Goal: Task Accomplishment & Management: Use online tool/utility

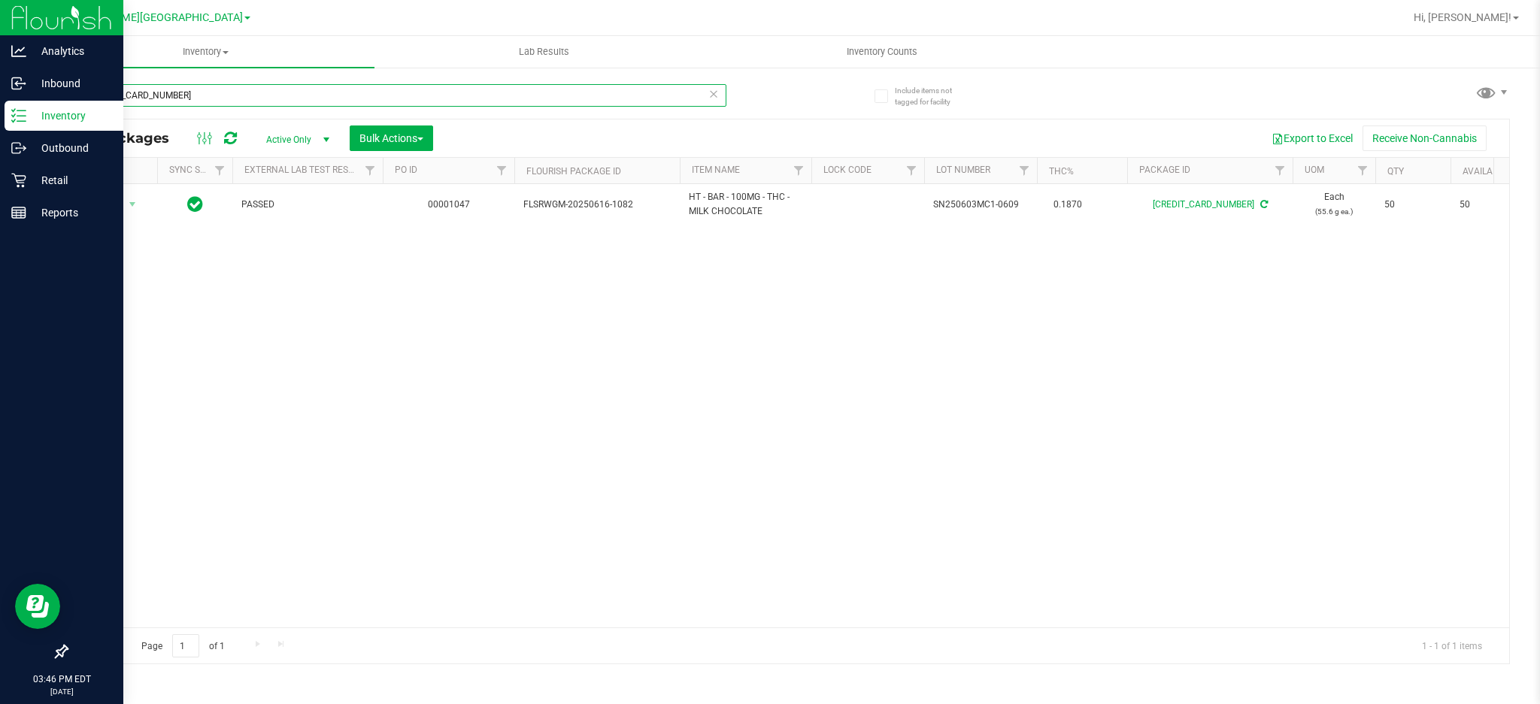
drag, startPoint x: 220, startPoint y: 95, endPoint x: 0, endPoint y: 234, distance: 260.1
click at [0, 234] on div "Analytics Inbound Inventory Outbound Retail Reports 03:46 PM EDT [DATE] 08/27 […" at bounding box center [770, 352] width 1540 height 704
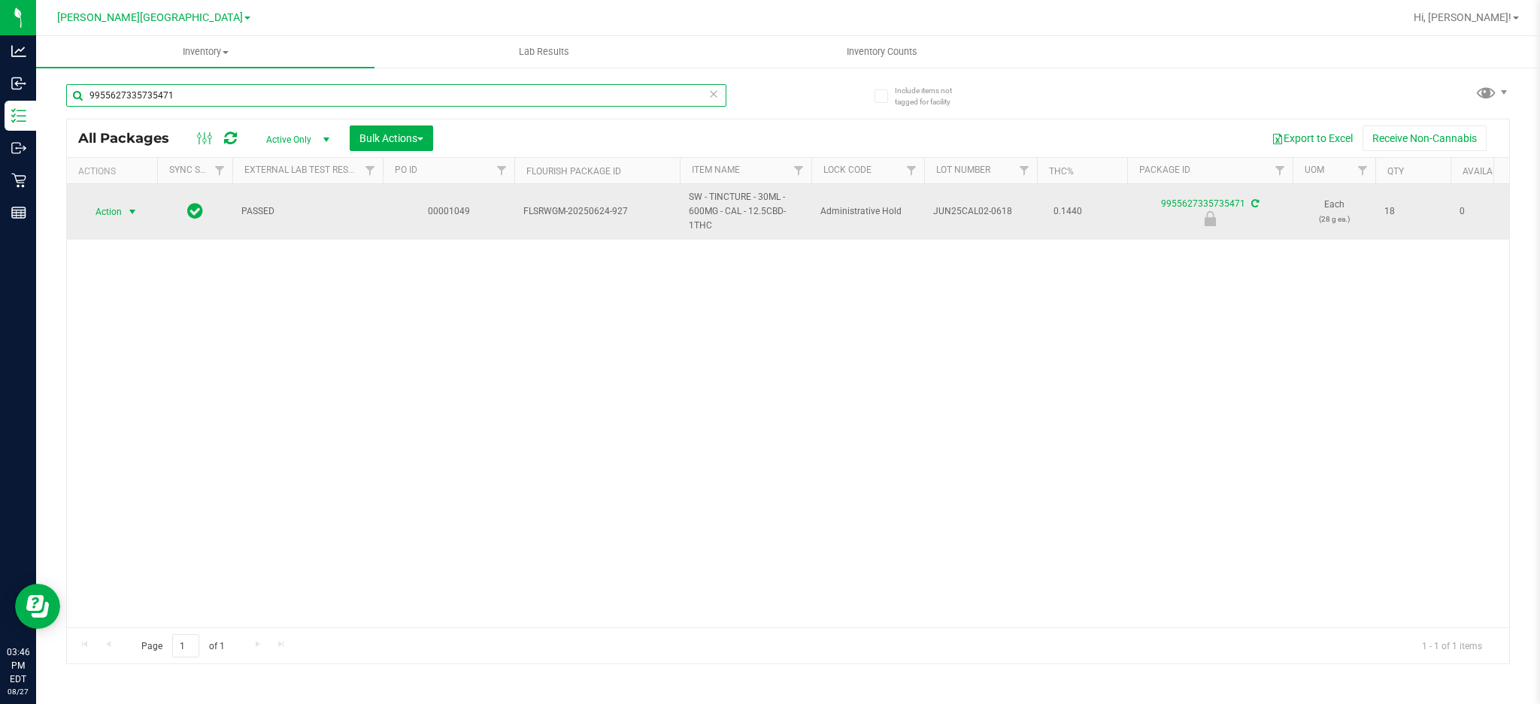
type input "9955627335735471"
click at [124, 212] on span "select" at bounding box center [132, 211] width 19 height 21
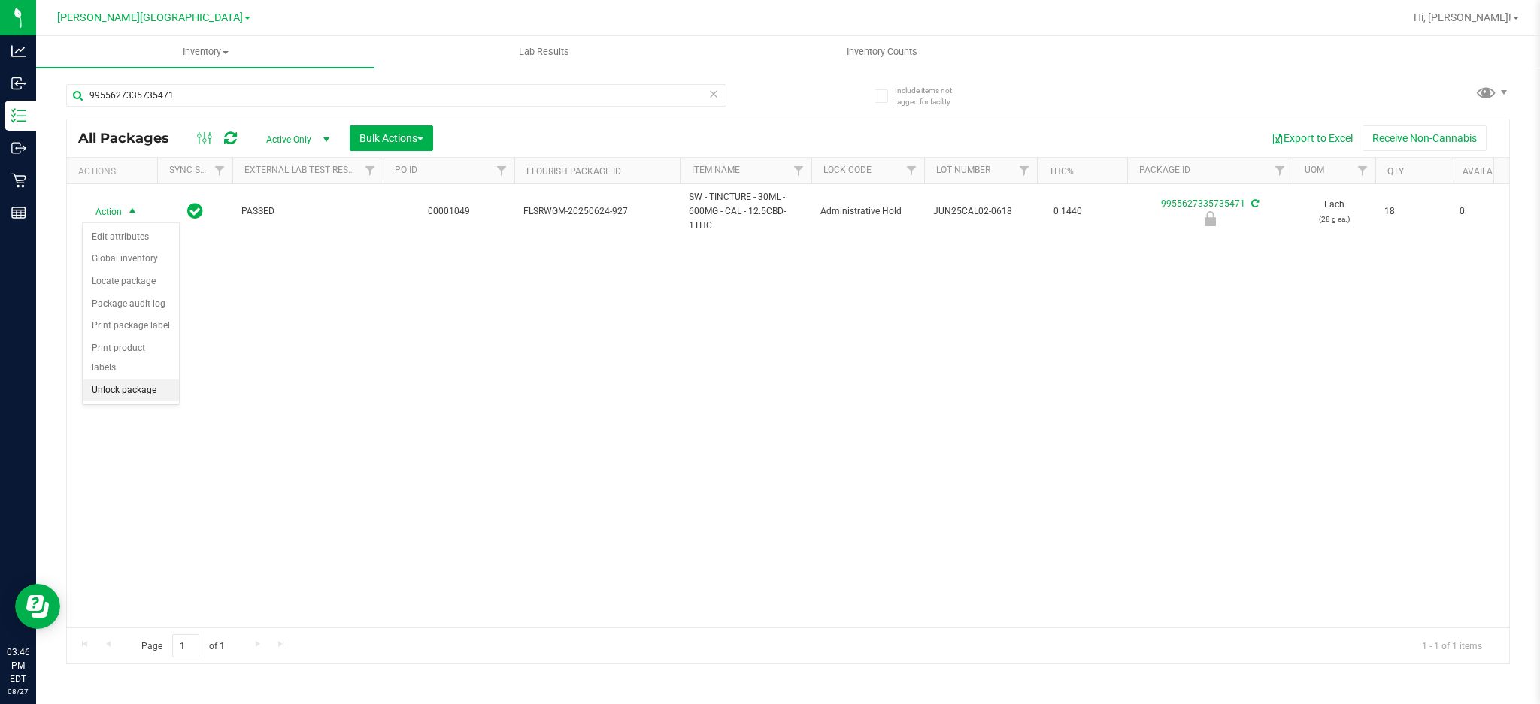
click at [141, 390] on li "Unlock package" at bounding box center [131, 391] width 96 height 23
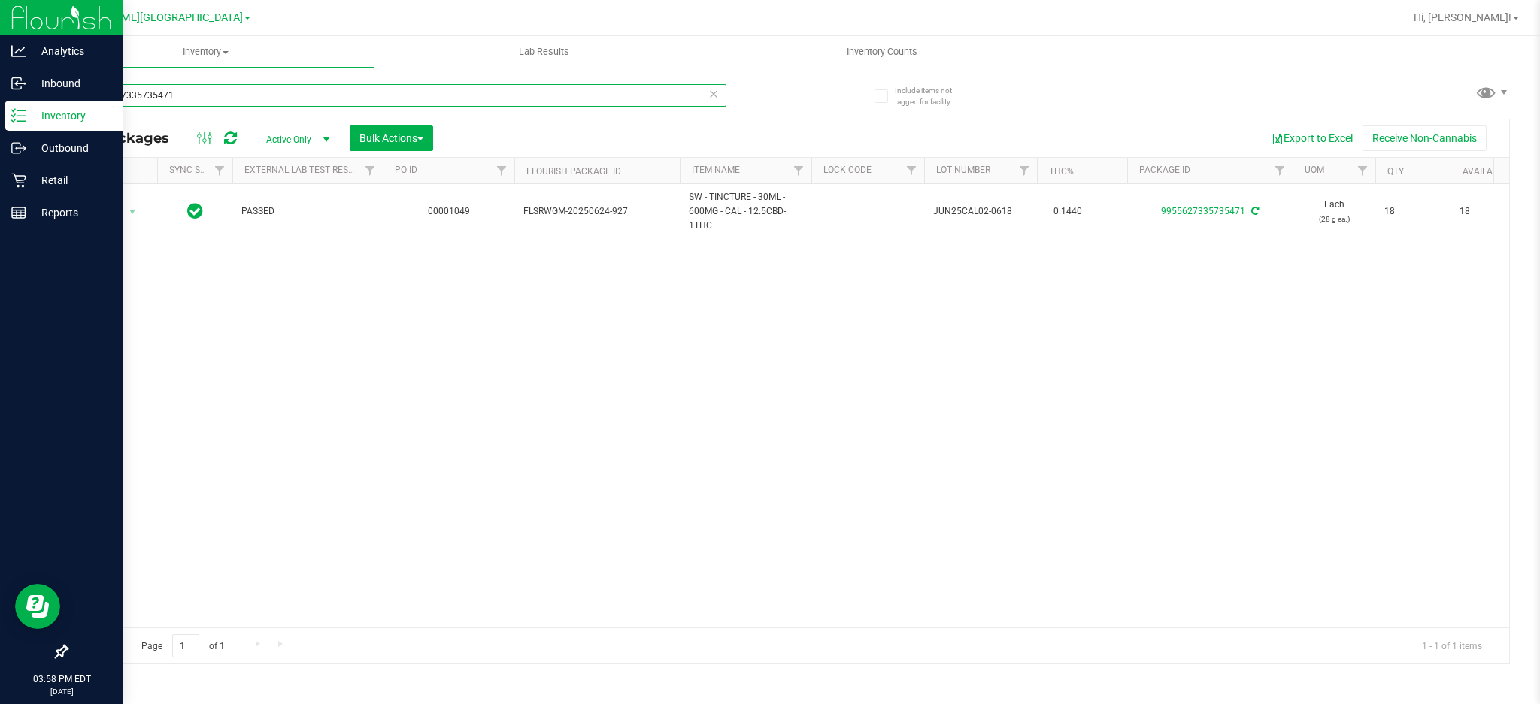
drag, startPoint x: 245, startPoint y: 94, endPoint x: 18, endPoint y: 125, distance: 229.1
click at [18, 125] on div "Analytics Inbound Inventory Outbound Retail Reports 03:58 PM EDT [DATE] 08/27 […" at bounding box center [770, 352] width 1540 height 704
type input "JUN25T1601-0630"
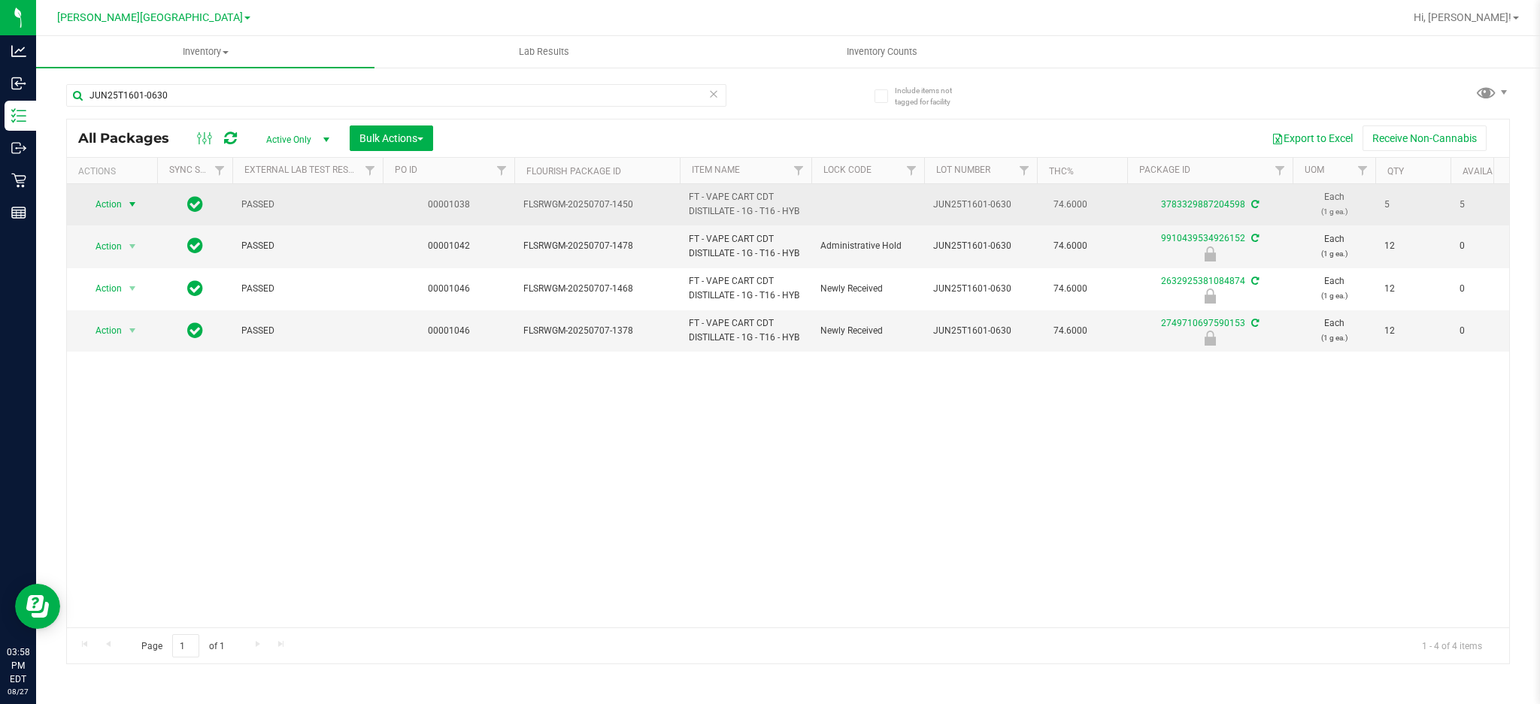
click at [123, 202] on span "select" at bounding box center [132, 204] width 19 height 21
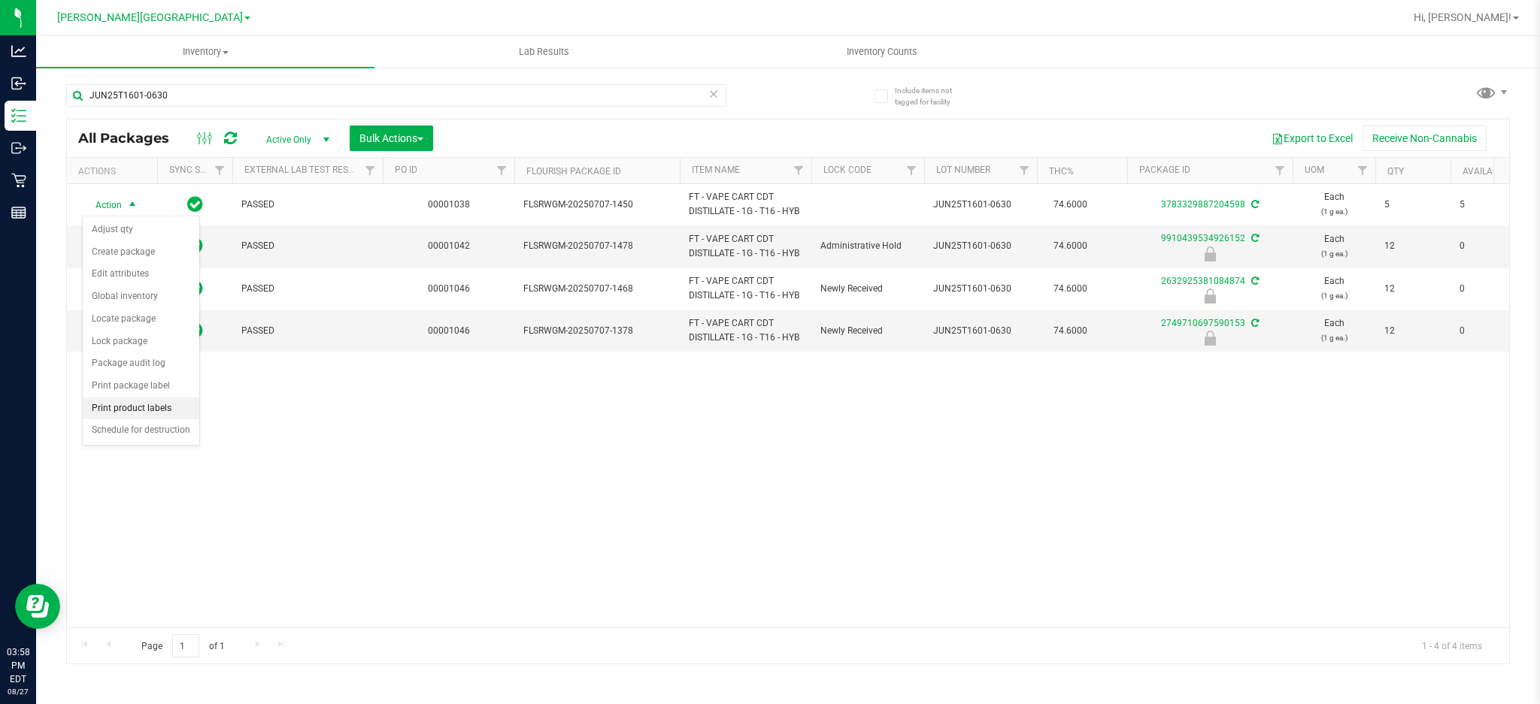
click at [155, 407] on li "Print product labels" at bounding box center [141, 409] width 117 height 23
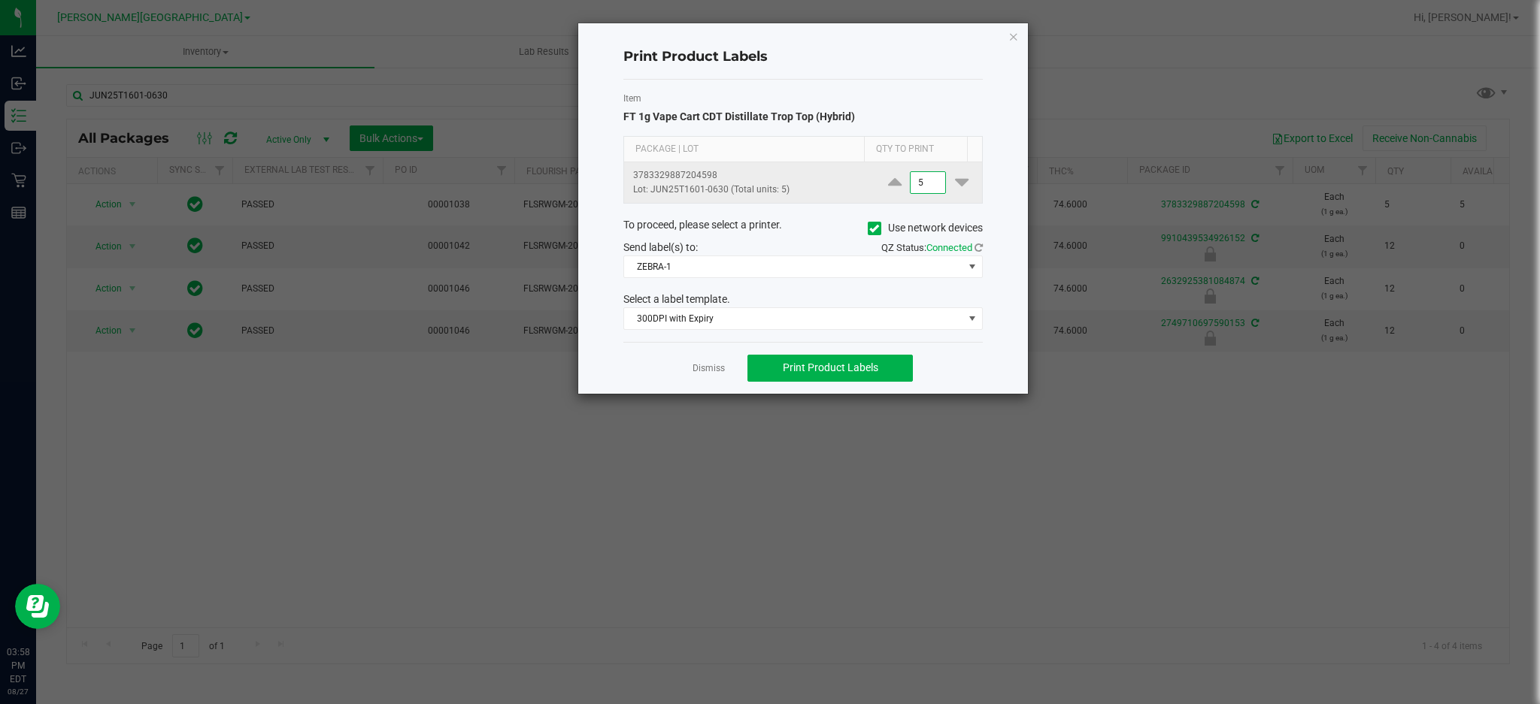
click at [910, 177] on input "5" at bounding box center [927, 182] width 35 height 21
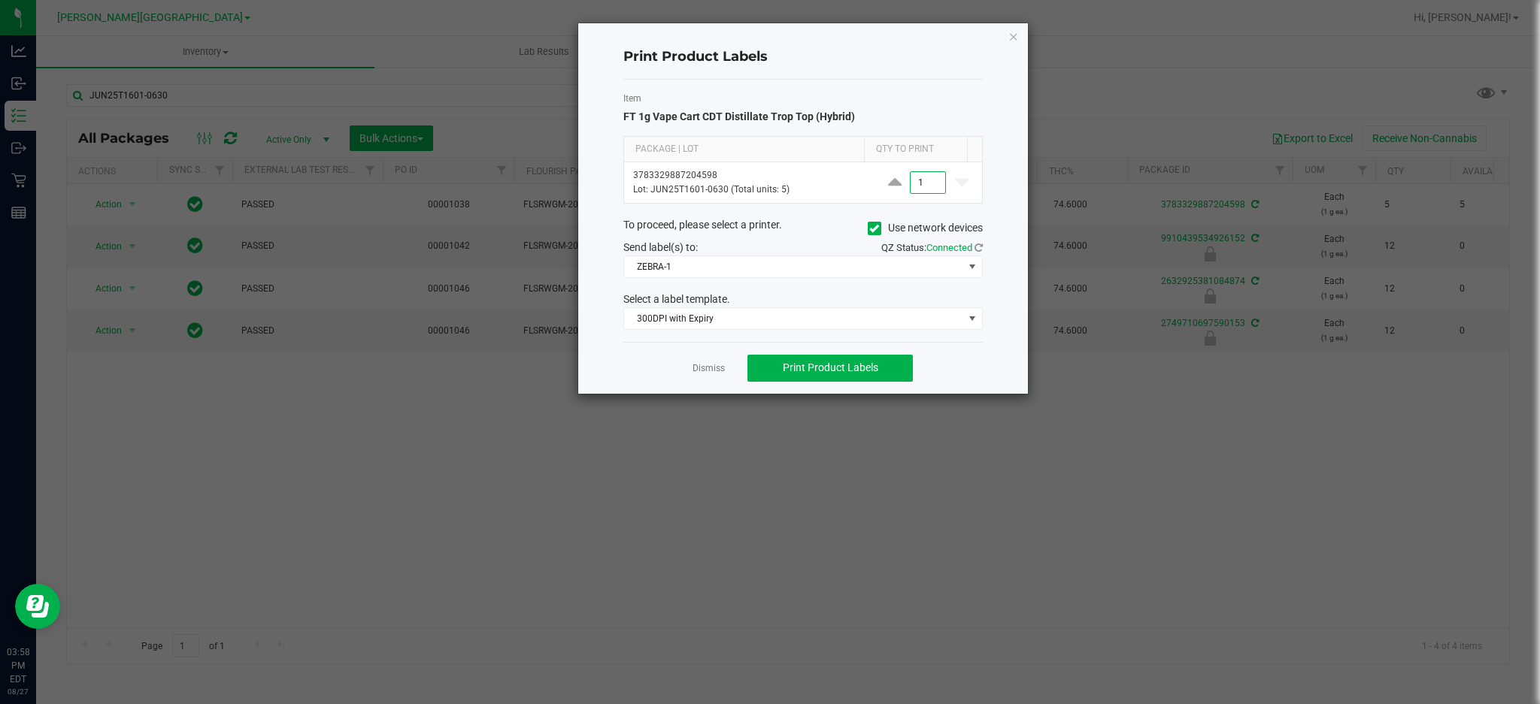
type input "1"
click at [828, 238] on div "To proceed, please select a printer. Use network devices" at bounding box center [803, 228] width 382 height 23
click at [837, 271] on span "ZEBRA-1" at bounding box center [793, 266] width 339 height 21
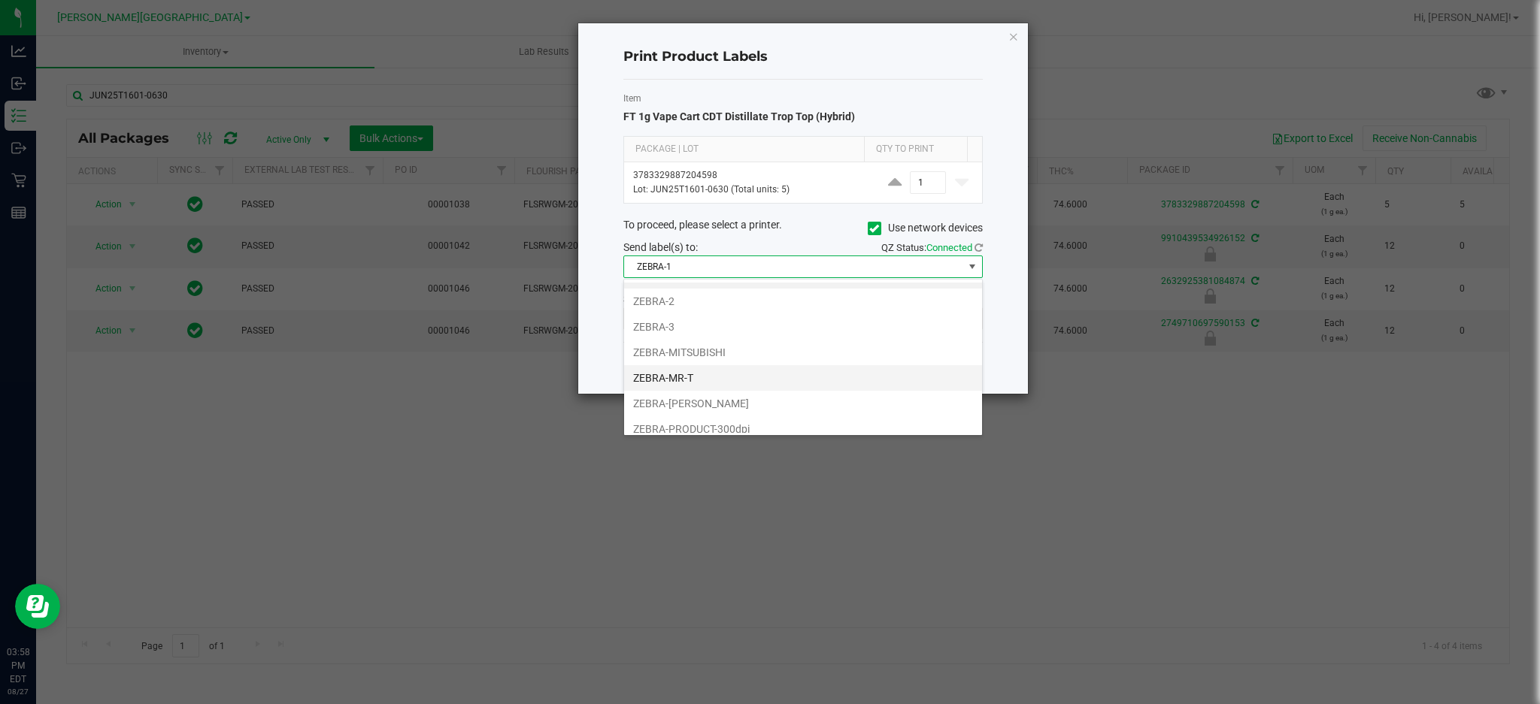
scroll to position [29, 0]
click at [748, 426] on li "ZEBRA-PRODUCT-300dpi" at bounding box center [803, 420] width 358 height 26
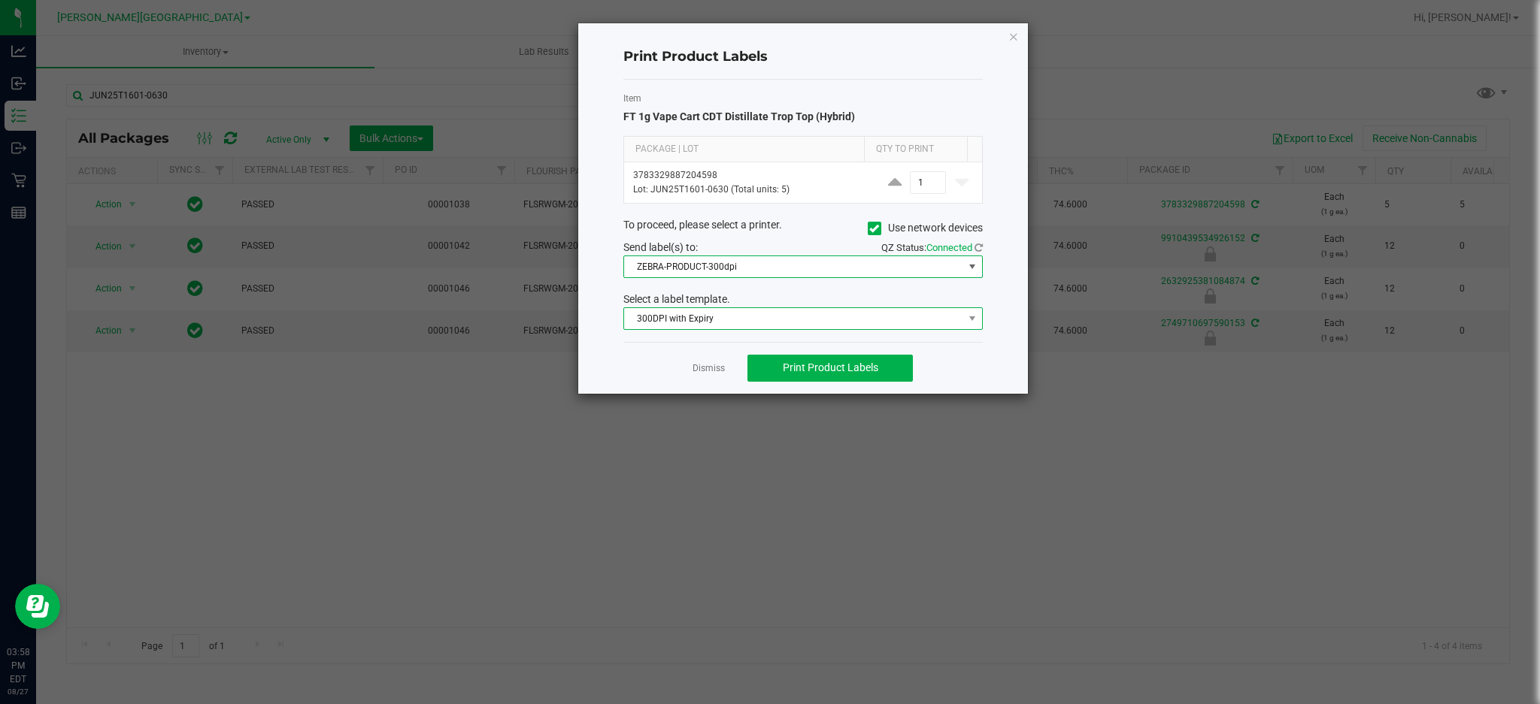
click at [843, 329] on span "300DPI with Expiry" at bounding box center [793, 318] width 339 height 21
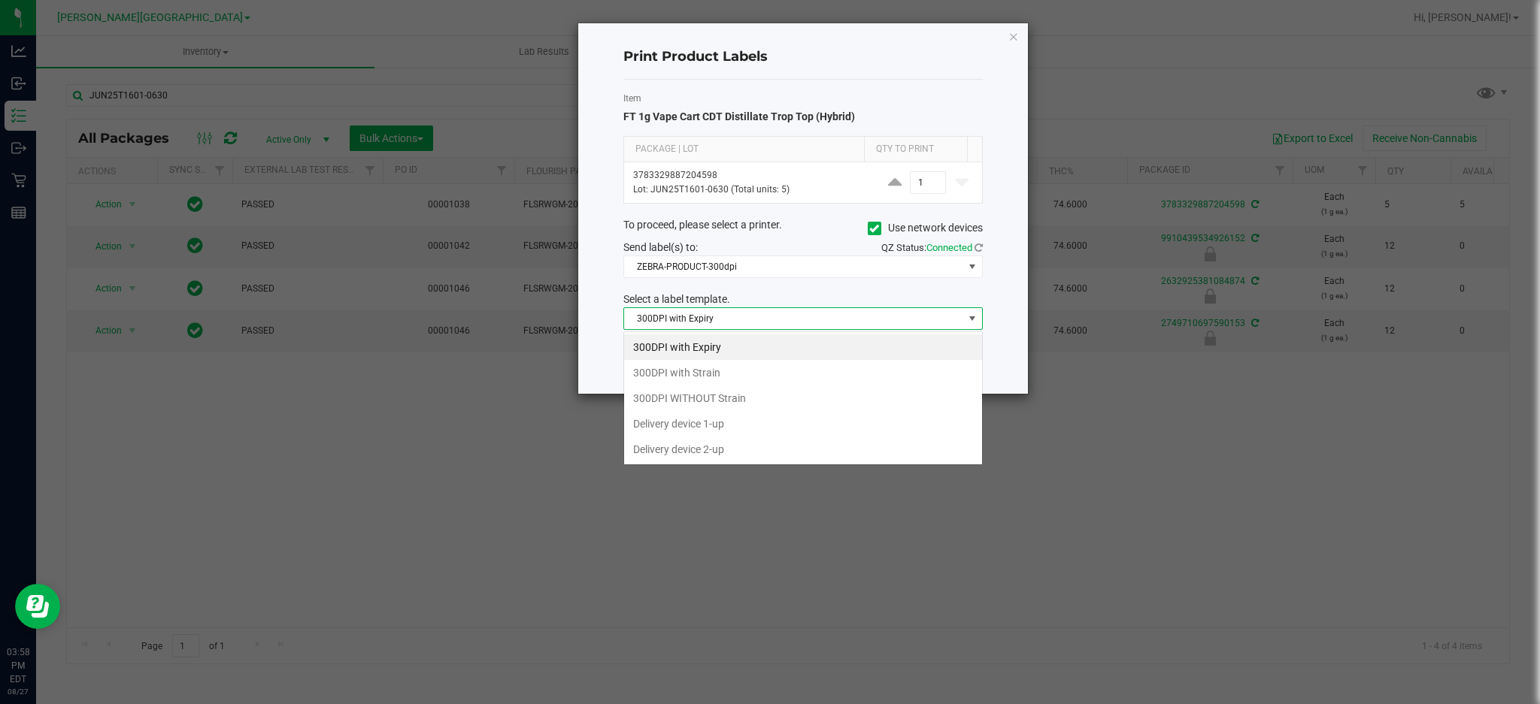
scroll to position [23, 359]
click at [751, 374] on li "300DPI with Strain" at bounding box center [803, 373] width 358 height 26
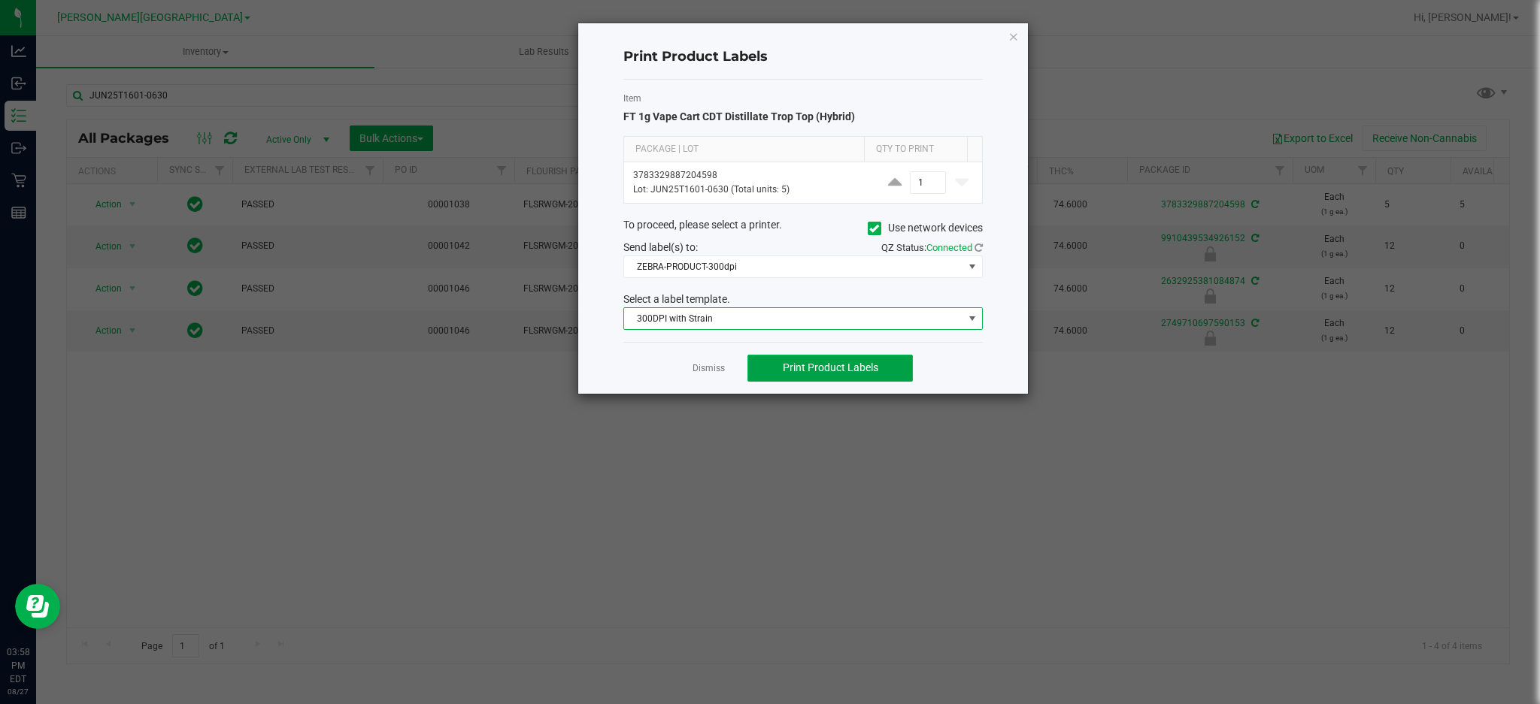
click at [775, 378] on button "Print Product Labels" at bounding box center [829, 368] width 165 height 27
click at [711, 369] on link "Dismiss" at bounding box center [708, 368] width 32 height 13
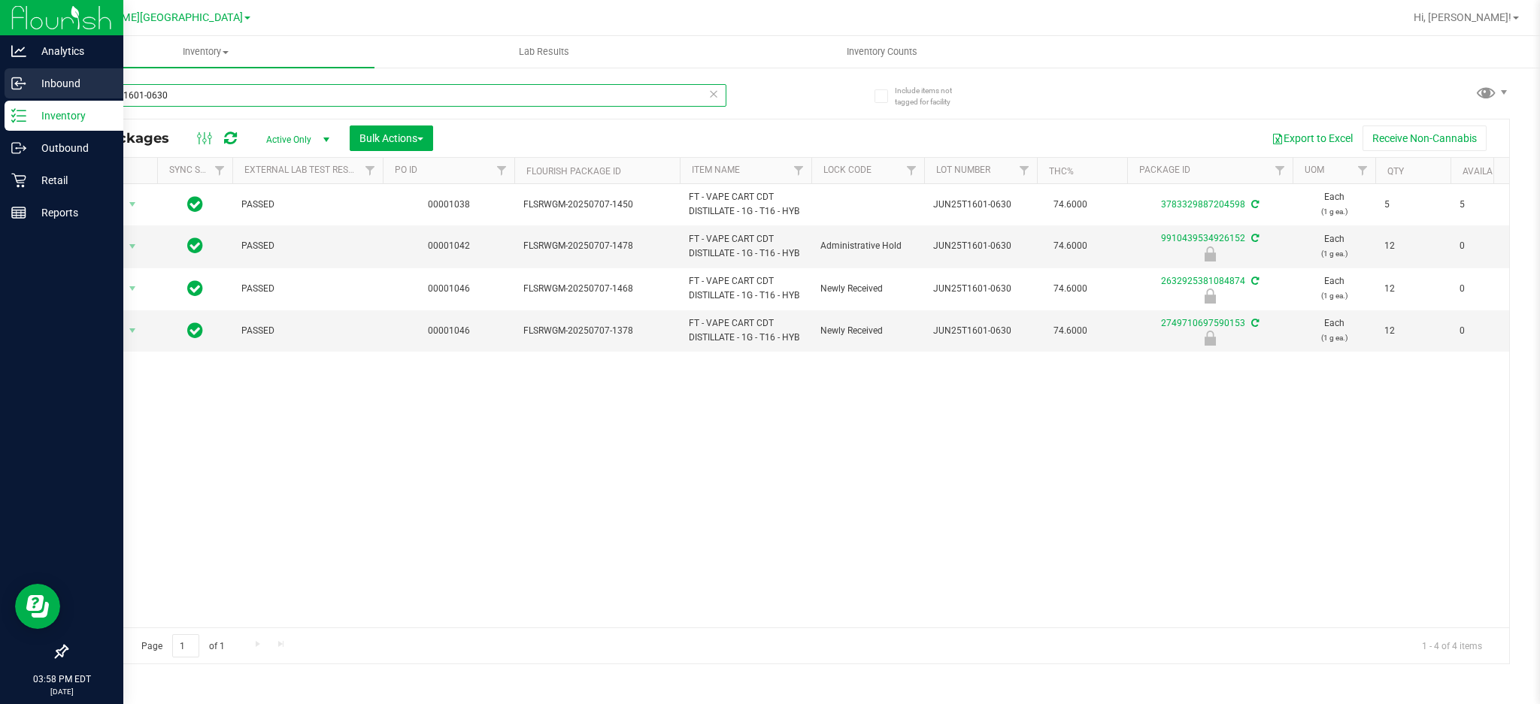
drag, startPoint x: 213, startPoint y: 87, endPoint x: 0, endPoint y: 76, distance: 213.1
click at [0, 76] on div "Analytics Inbound Inventory Outbound Retail Reports 03:58 PM EDT [DATE] 08/27 […" at bounding box center [770, 352] width 1540 height 704
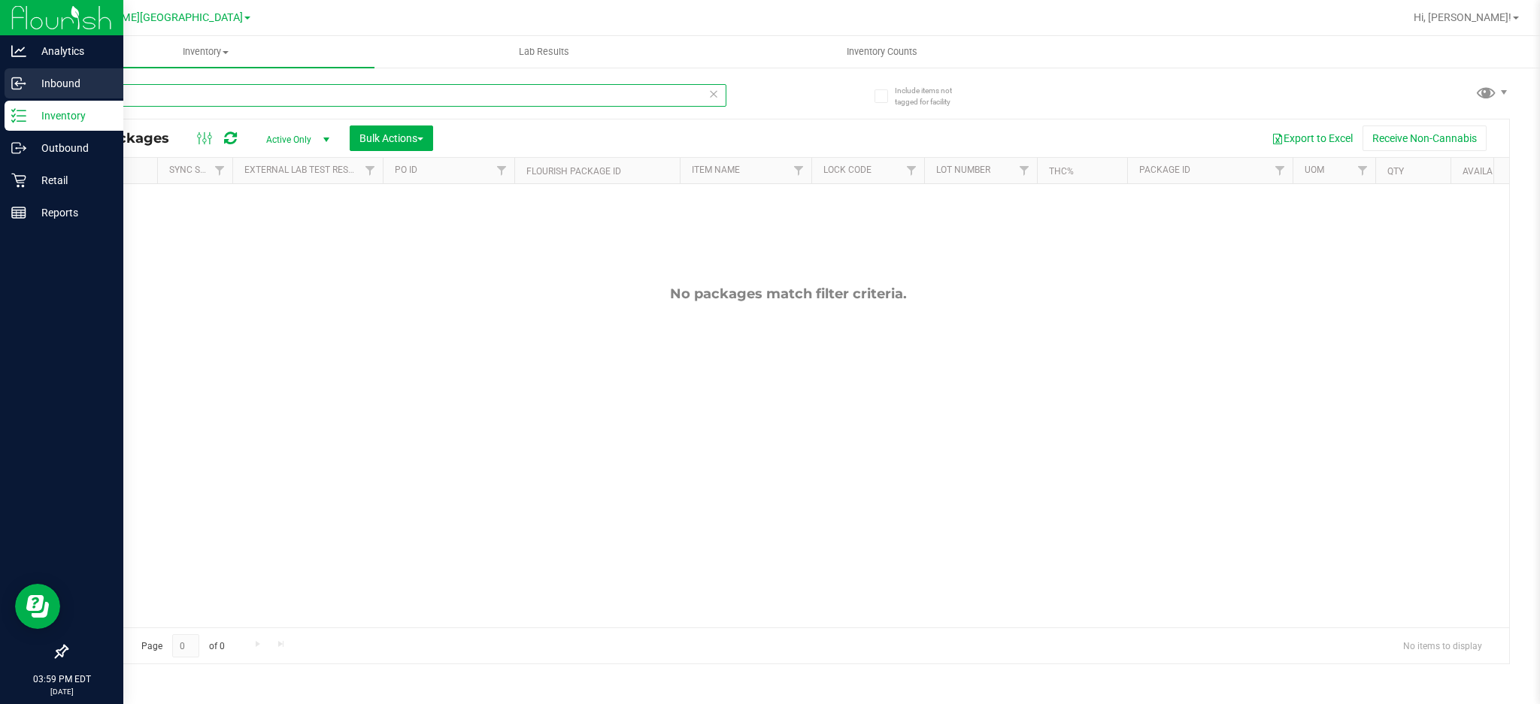
type input "J"
type input "JUL25WBV01B-0708"
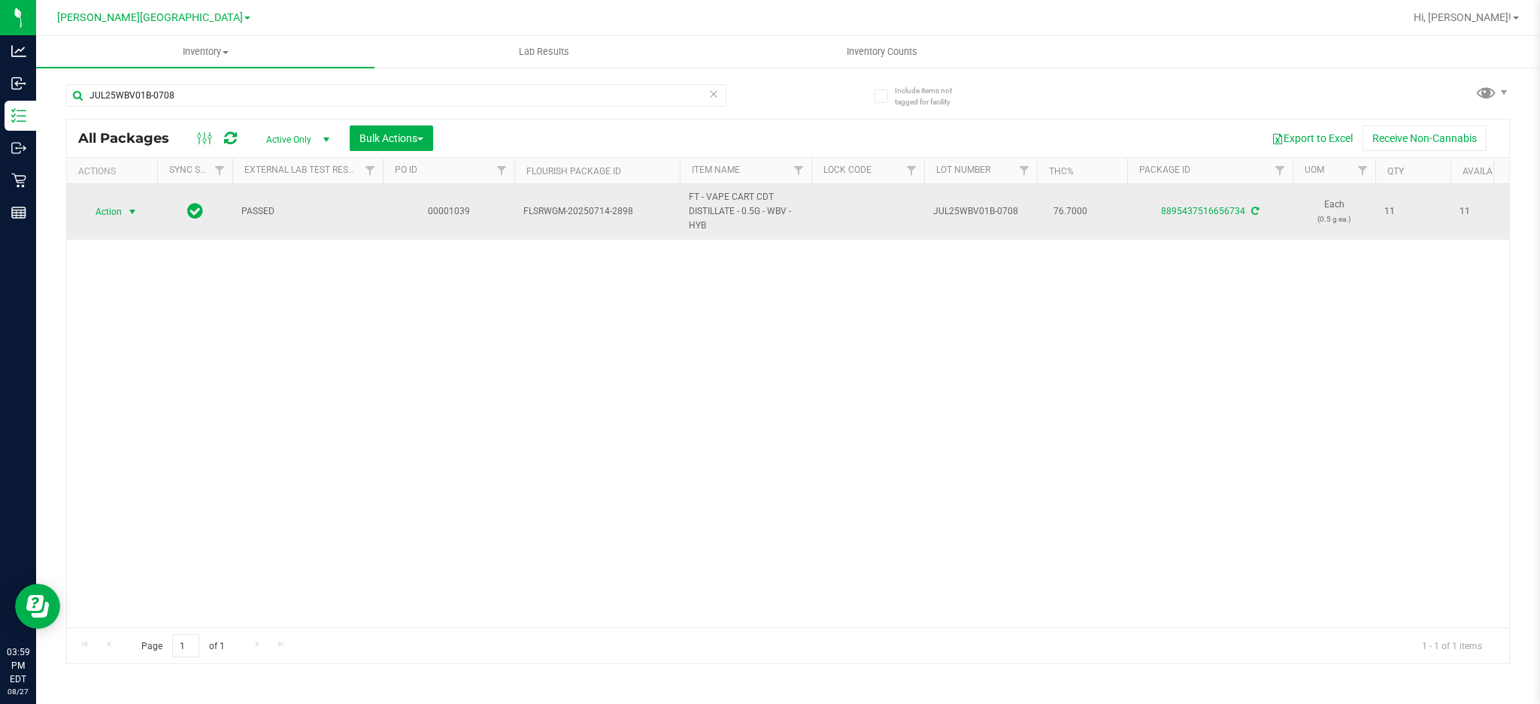
click at [110, 208] on span "Action" at bounding box center [102, 211] width 41 height 21
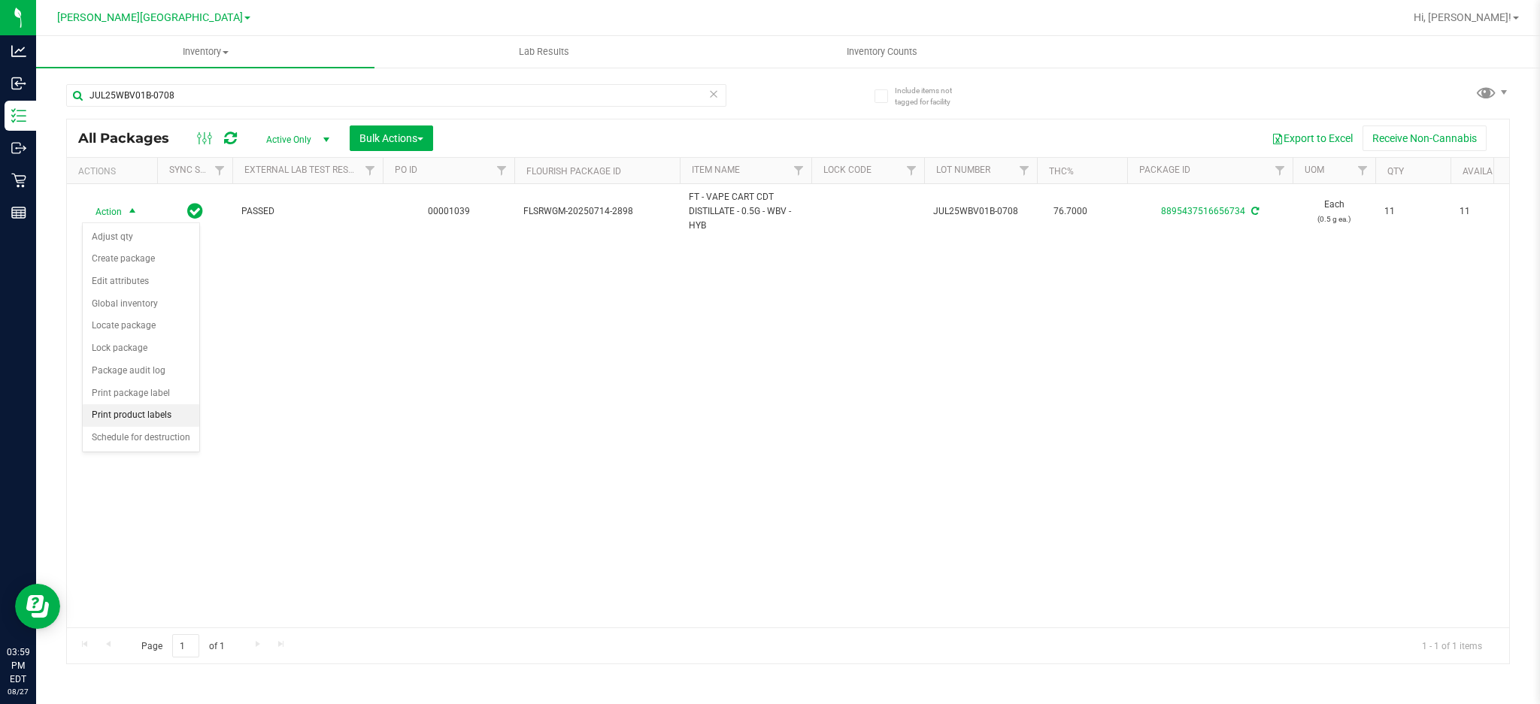
click at [129, 416] on li "Print product labels" at bounding box center [141, 415] width 117 height 23
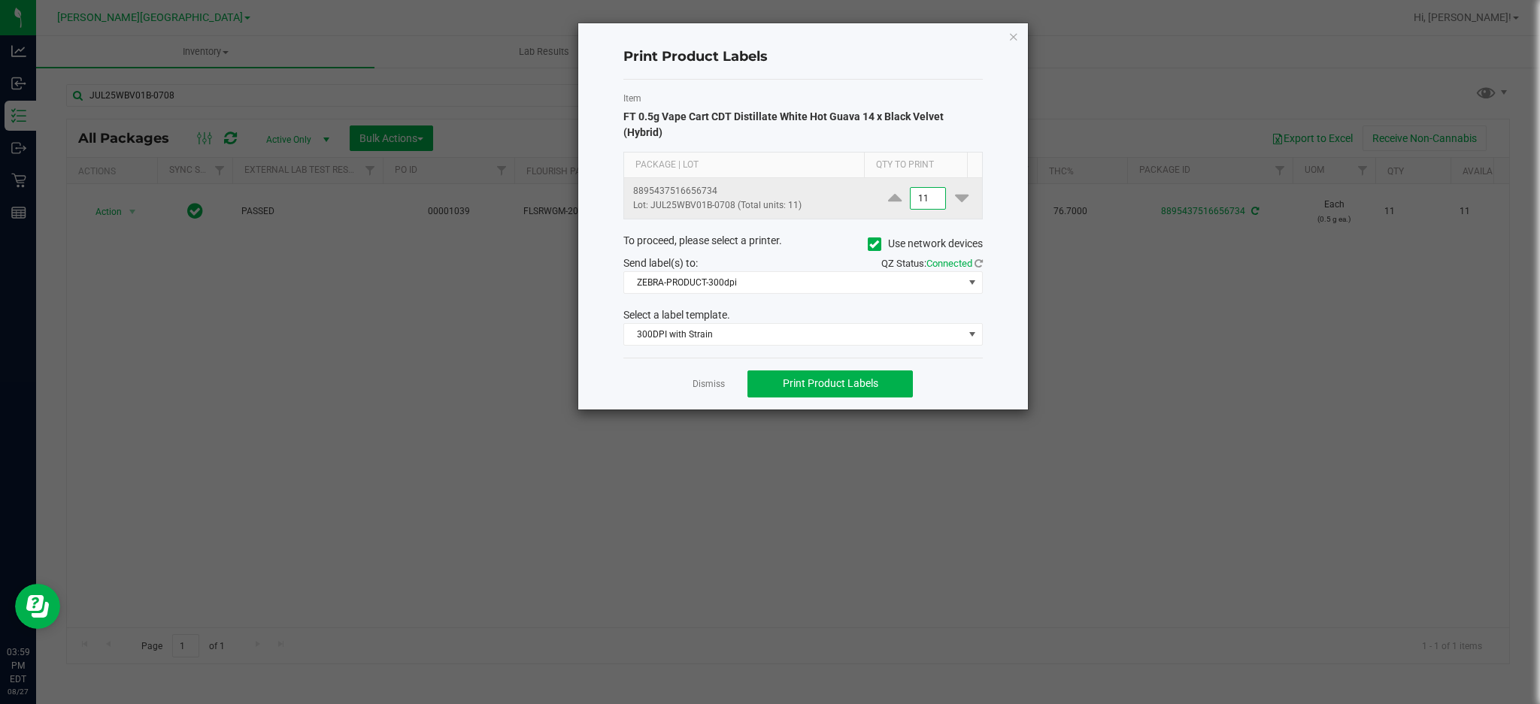
click at [922, 188] on input "11" at bounding box center [927, 198] width 35 height 21
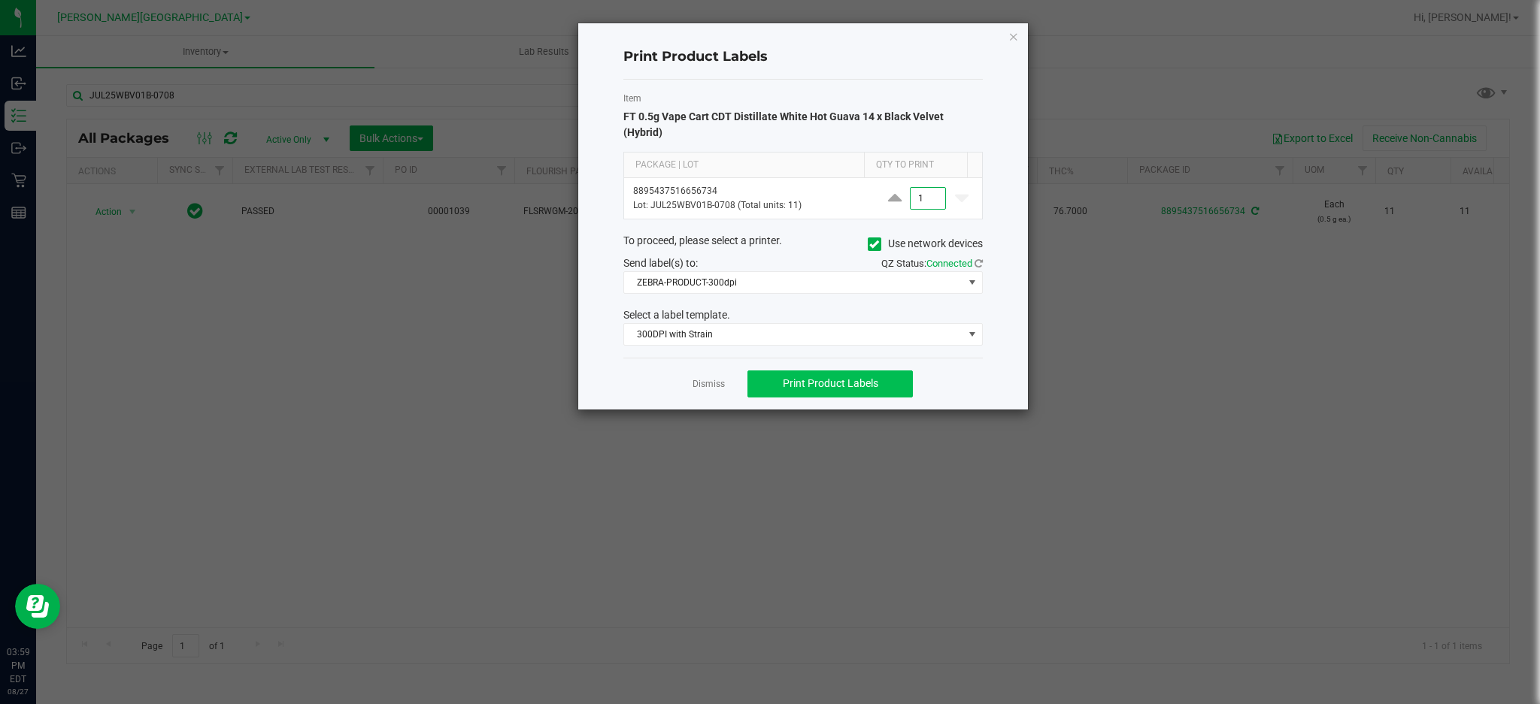
type input "1"
click at [860, 377] on button "Print Product Labels" at bounding box center [829, 384] width 165 height 27
click at [702, 378] on link "Dismiss" at bounding box center [708, 384] width 32 height 13
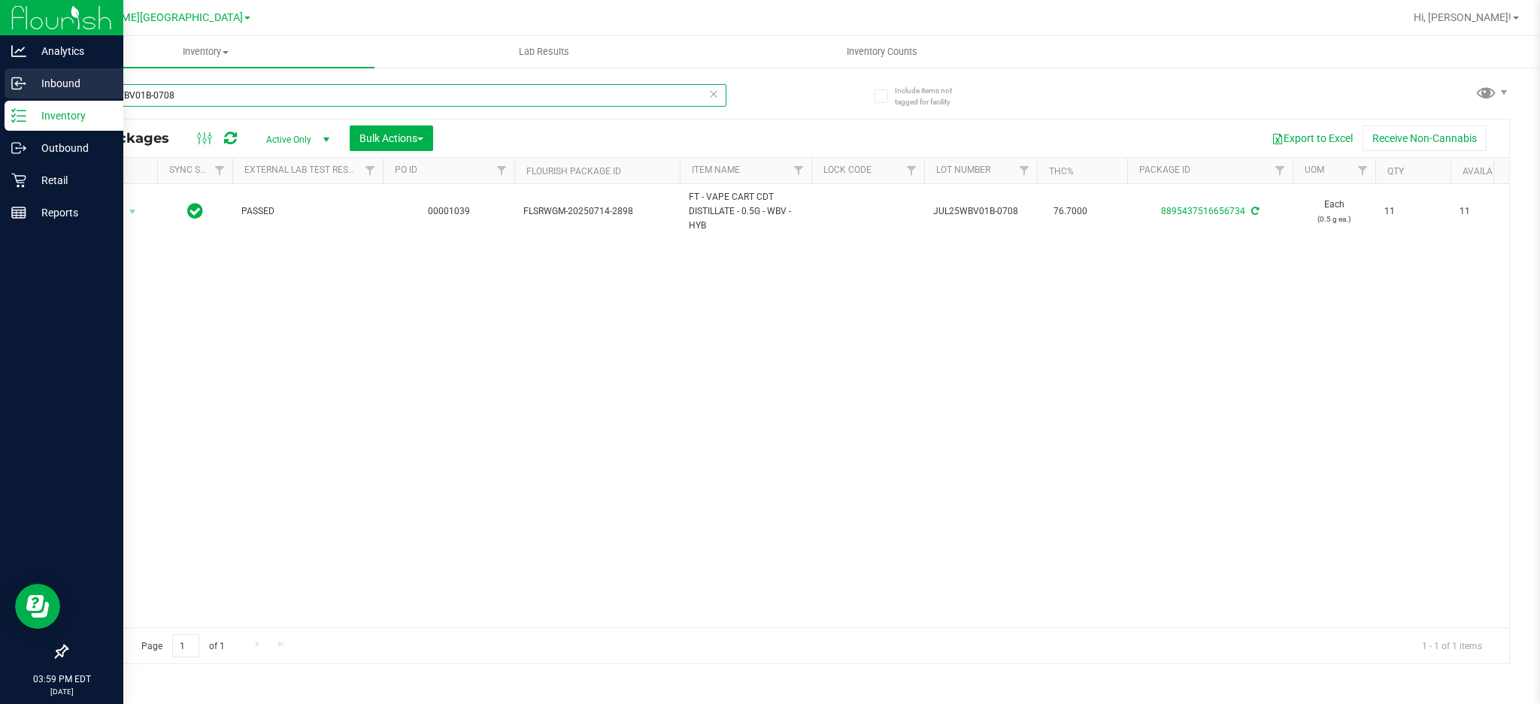
drag, startPoint x: 180, startPoint y: 94, endPoint x: 0, endPoint y: 93, distance: 180.4
click at [0, 93] on div "Analytics Inbound Inventory Outbound Retail Reports 03:59 PM EDT [DATE] 08/27 […" at bounding box center [770, 352] width 1540 height 704
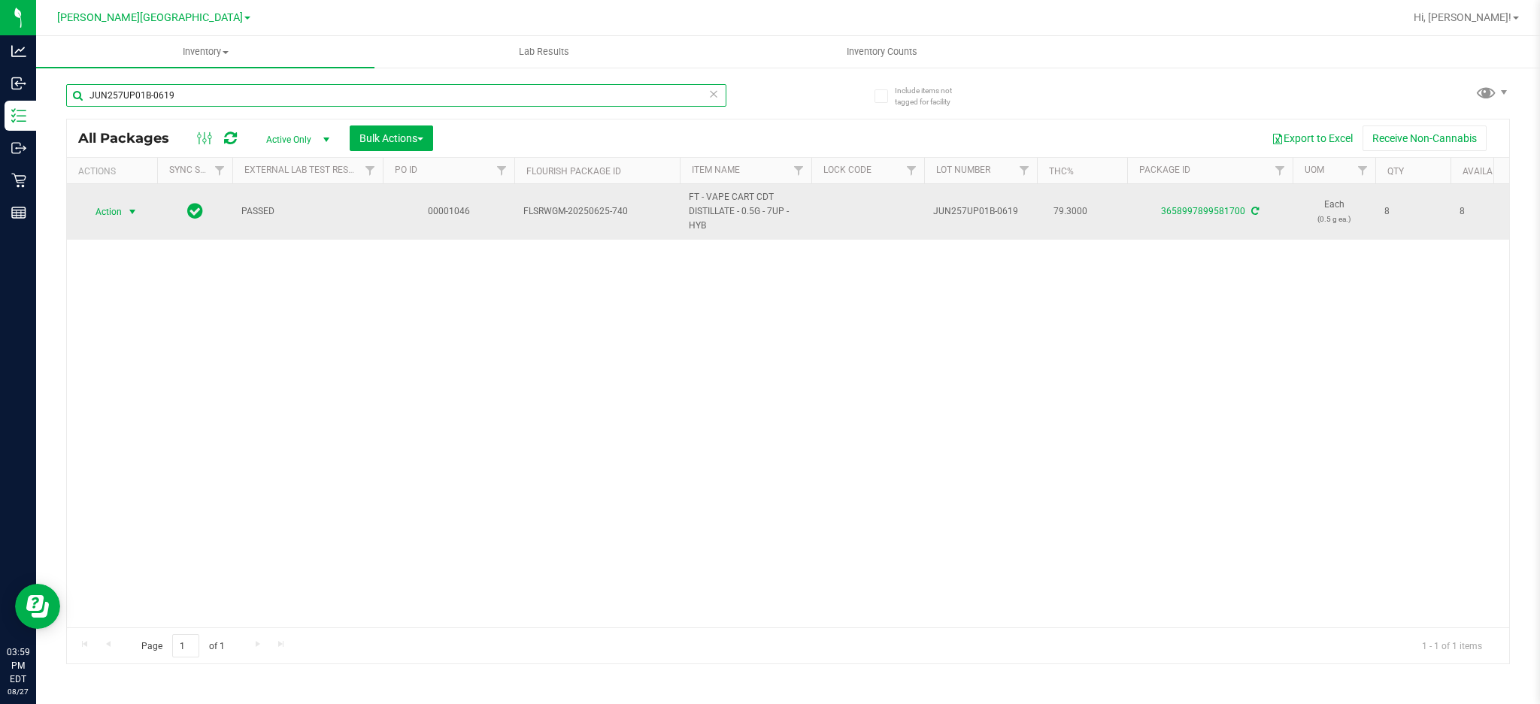
type input "JUN257UP01B-0619"
click at [119, 212] on span "Action" at bounding box center [102, 211] width 41 height 21
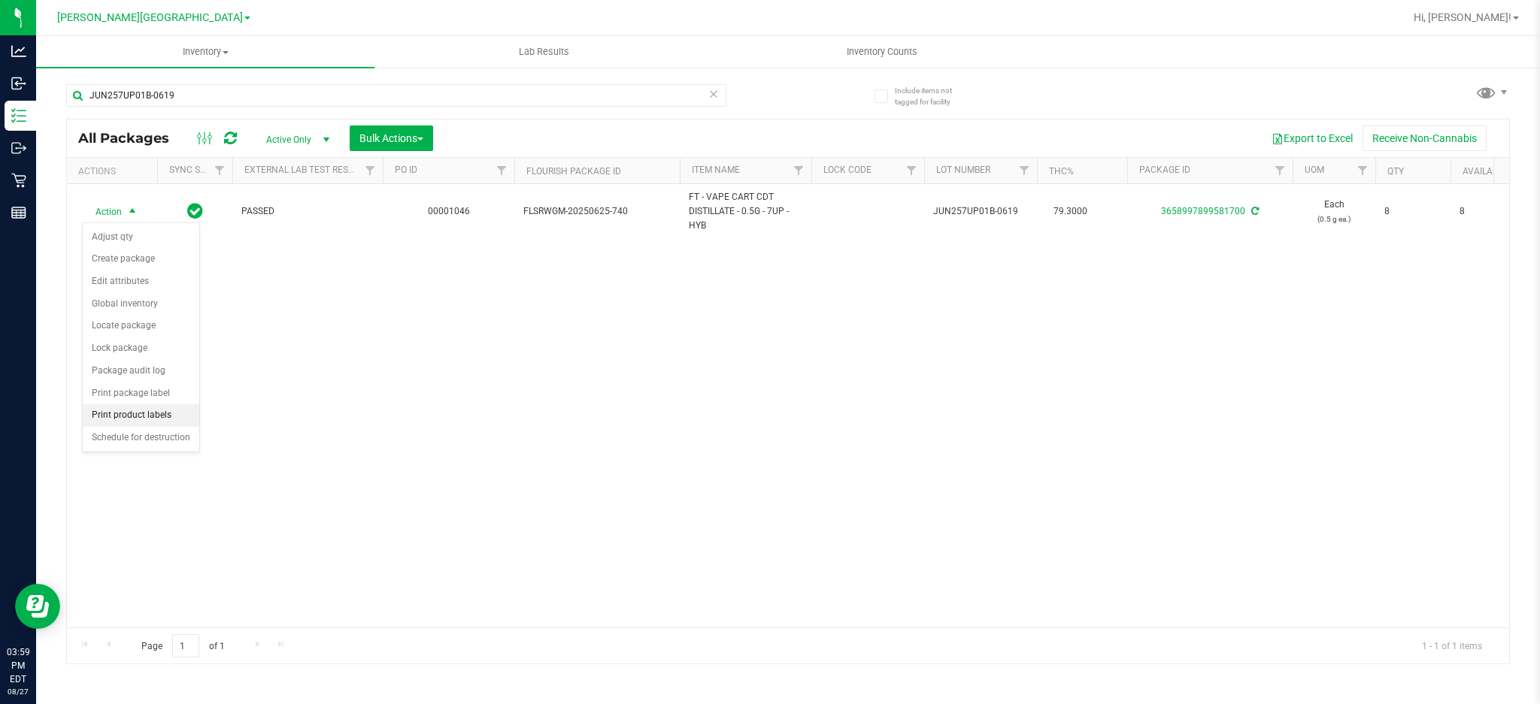
click at [136, 416] on li "Print product labels" at bounding box center [141, 415] width 117 height 23
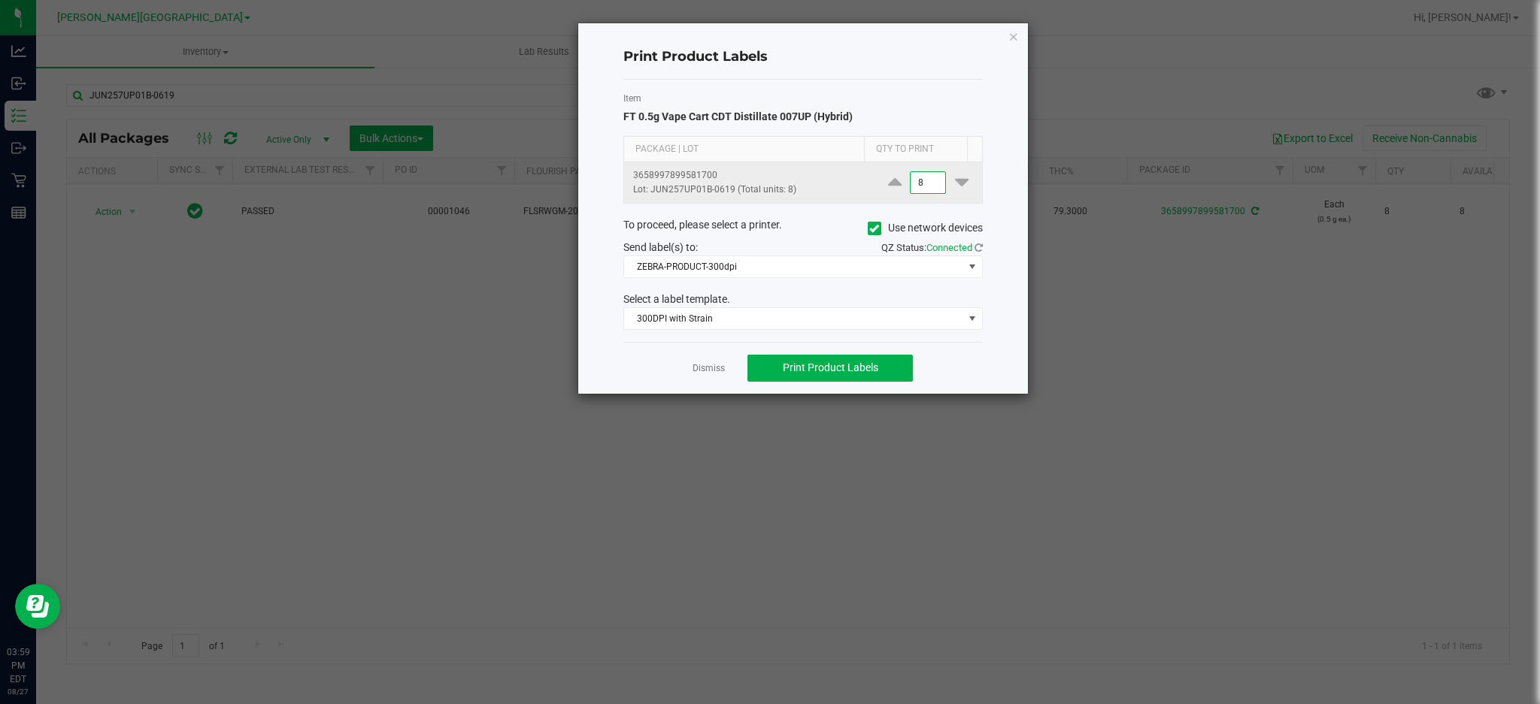
click at [916, 181] on input "8" at bounding box center [927, 182] width 35 height 21
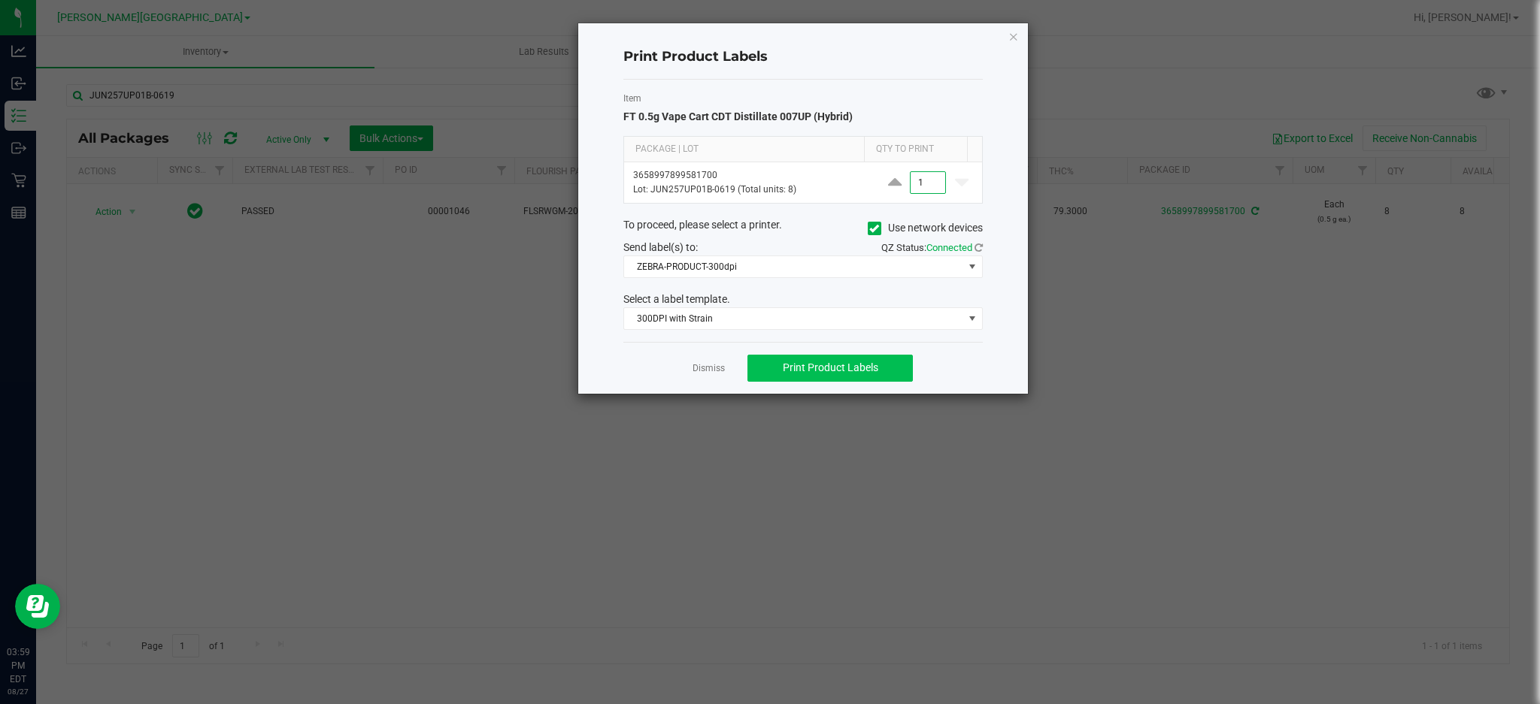
type input "1"
click at [806, 371] on span "Print Product Labels" at bounding box center [830, 368] width 95 height 12
click at [1014, 39] on icon "button" at bounding box center [1013, 36] width 11 height 18
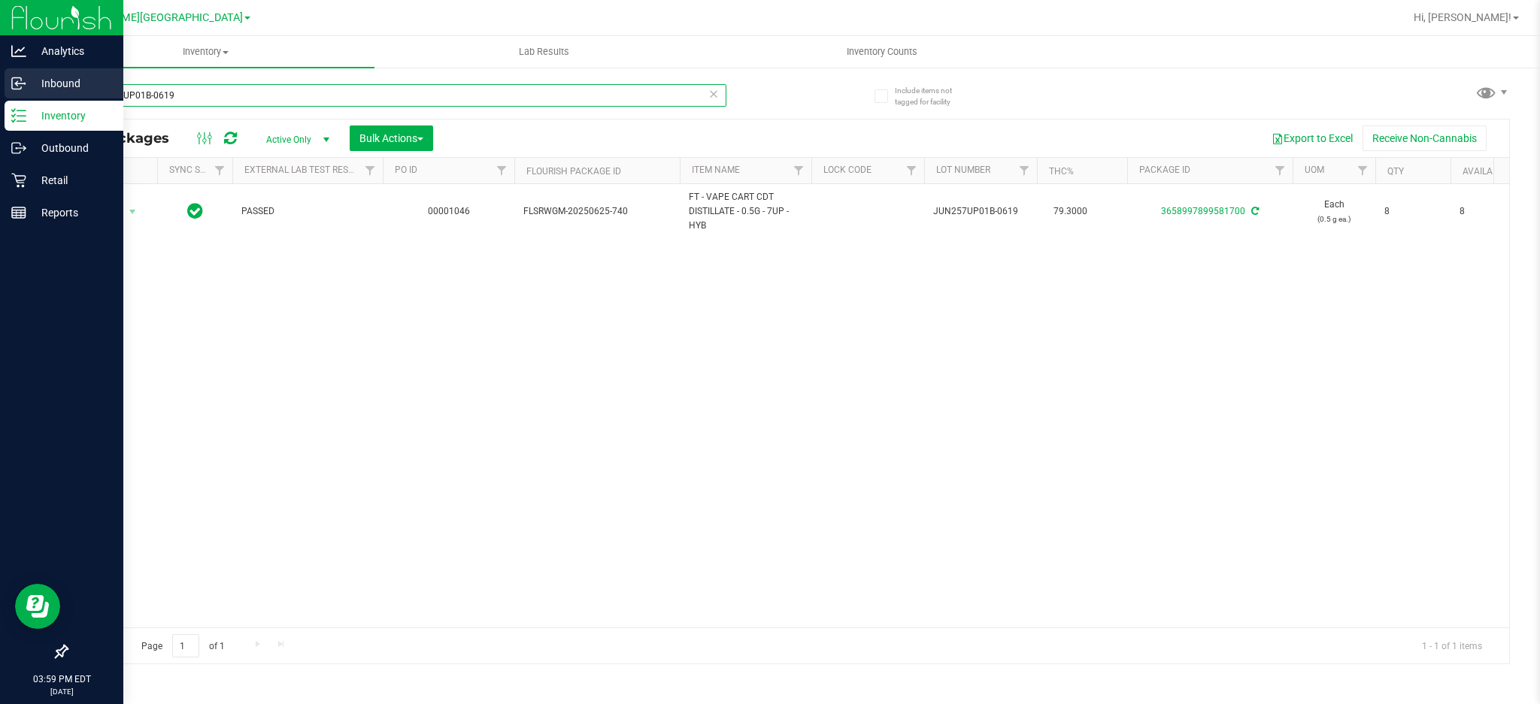
drag, startPoint x: 317, startPoint y: 92, endPoint x: 0, endPoint y: 92, distance: 317.2
click at [0, 92] on div "Analytics Inbound Inventory Outbound Retail Reports 03:59 PM EDT [DATE] 08/27 […" at bounding box center [770, 352] width 1540 height 704
type input "JUL25DDF01B-0723"
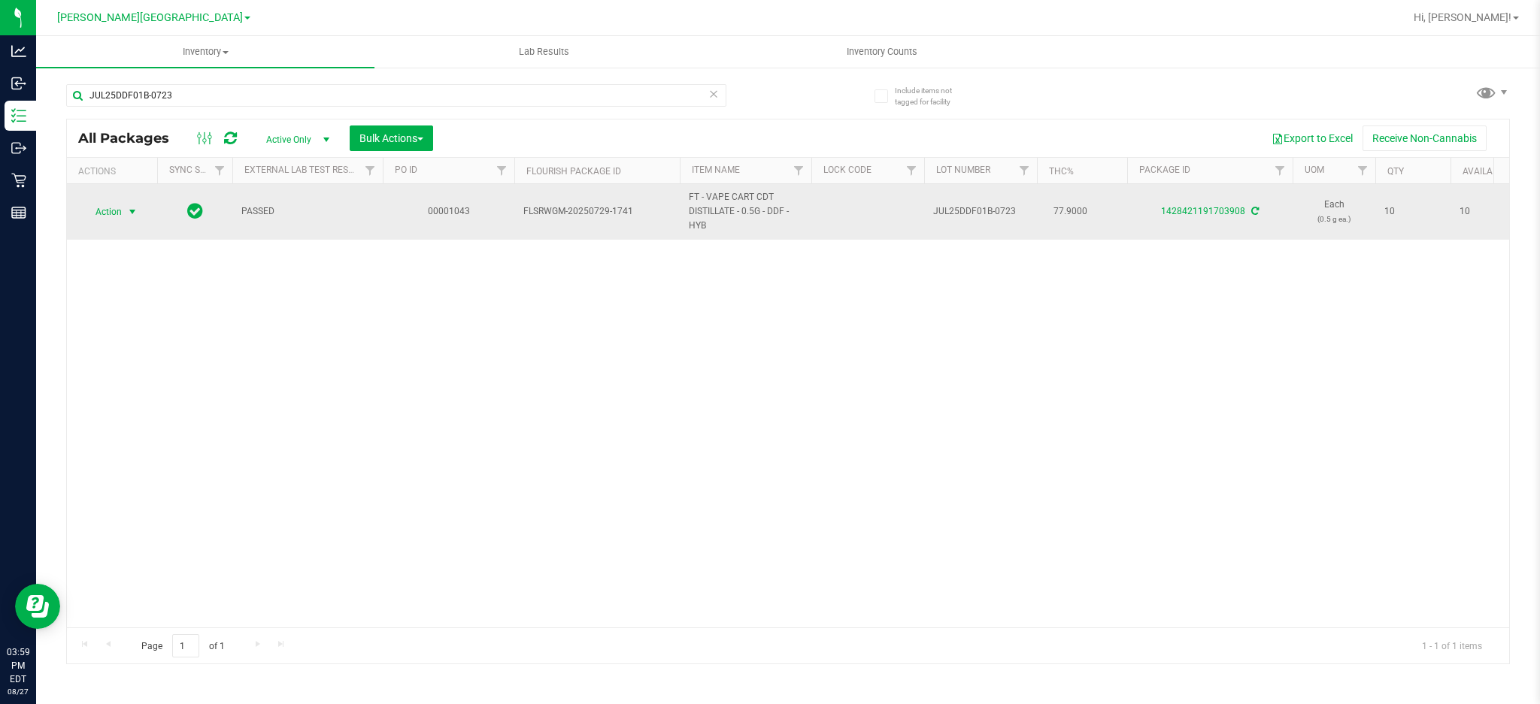
click at [120, 209] on span "Action" at bounding box center [102, 211] width 41 height 21
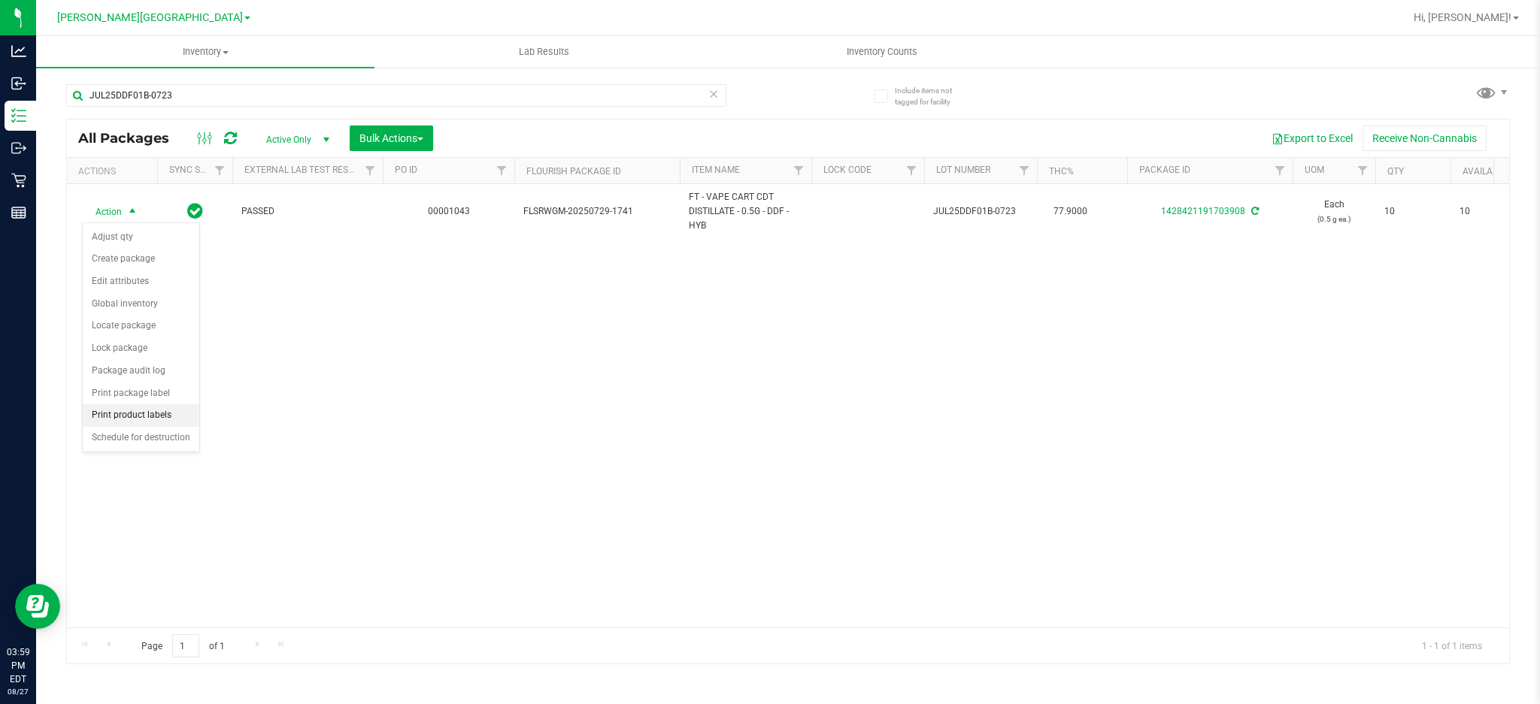
click at [125, 415] on li "Print product labels" at bounding box center [141, 415] width 117 height 23
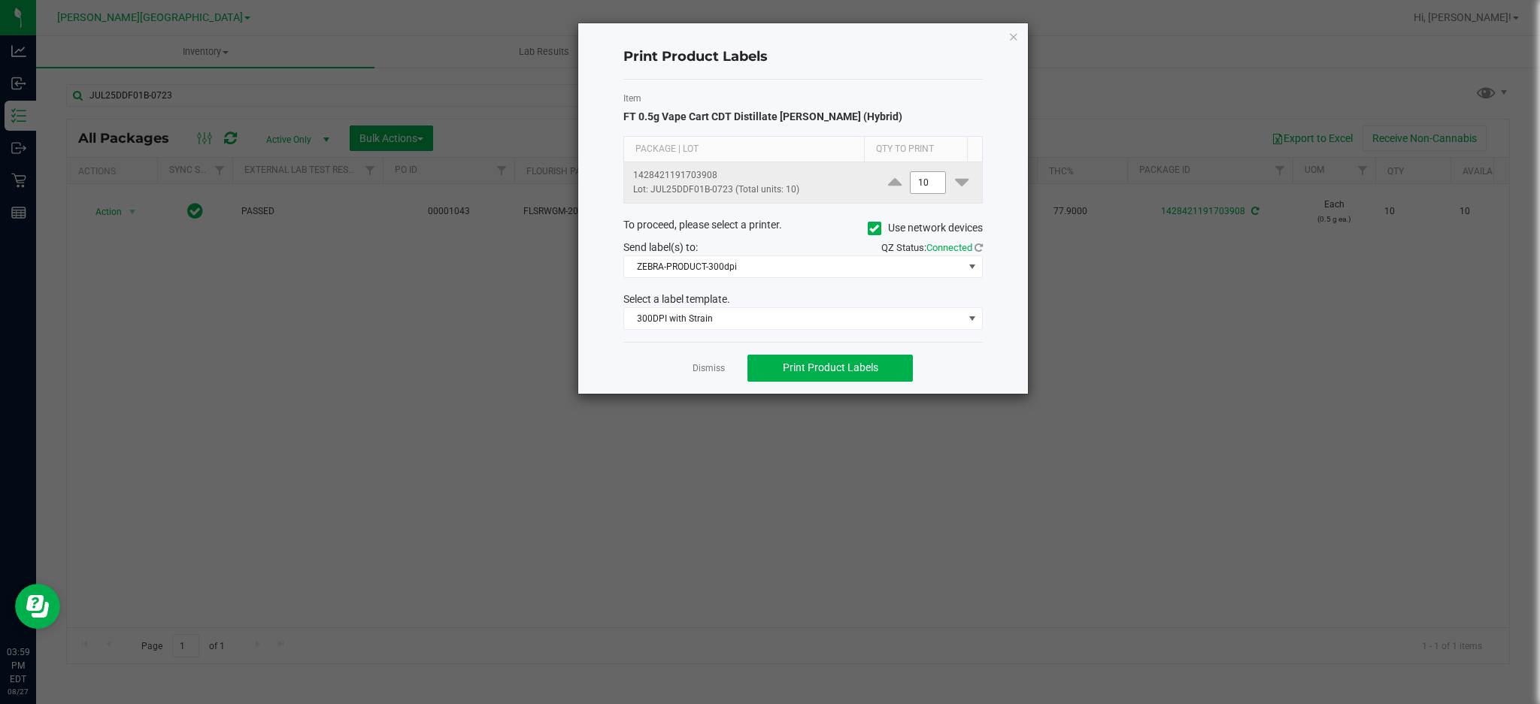
click at [916, 180] on input "10" at bounding box center [927, 182] width 35 height 21
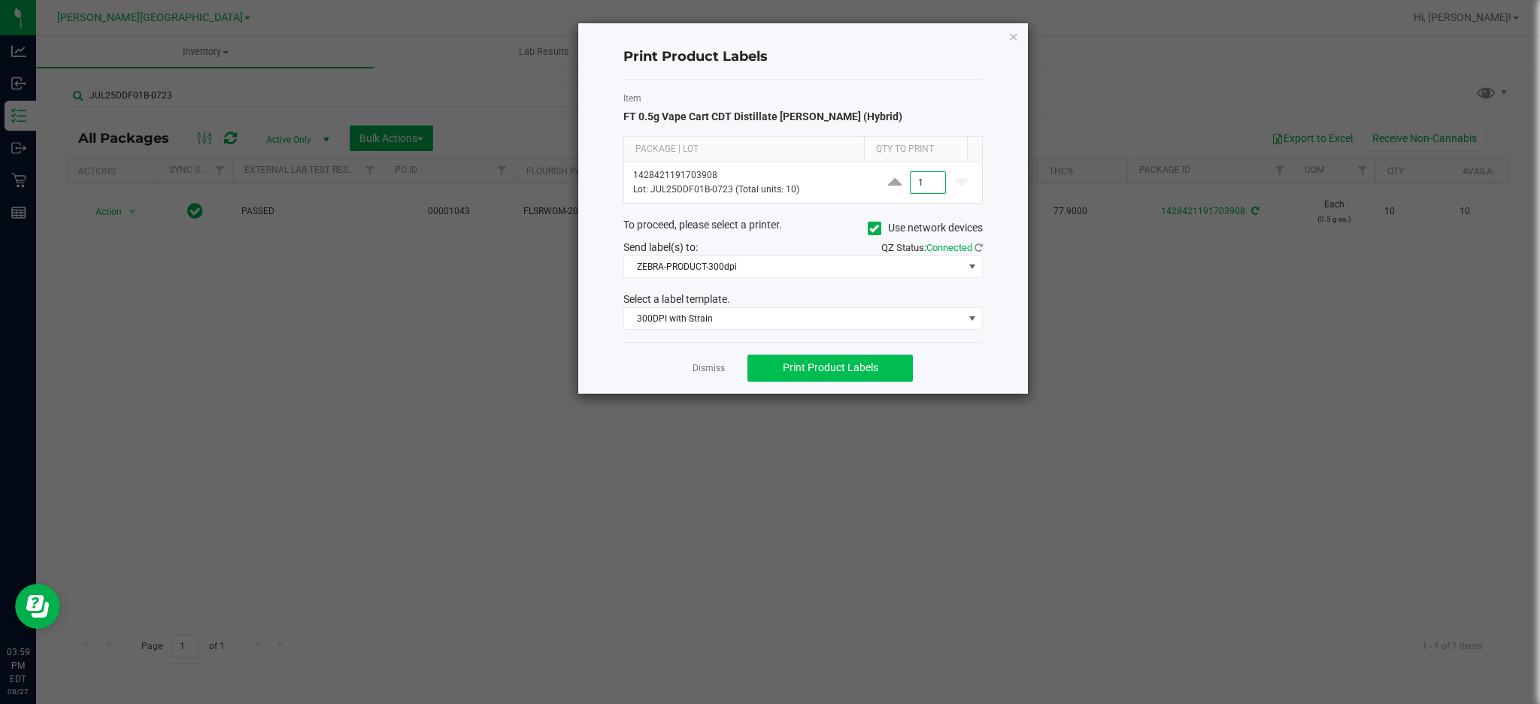
type input "1"
click at [828, 365] on span "Print Product Labels" at bounding box center [830, 368] width 95 height 12
click at [703, 376] on app-cancel-button "Dismiss" at bounding box center [708, 368] width 32 height 16
click at [701, 368] on link "Dismiss" at bounding box center [708, 368] width 32 height 13
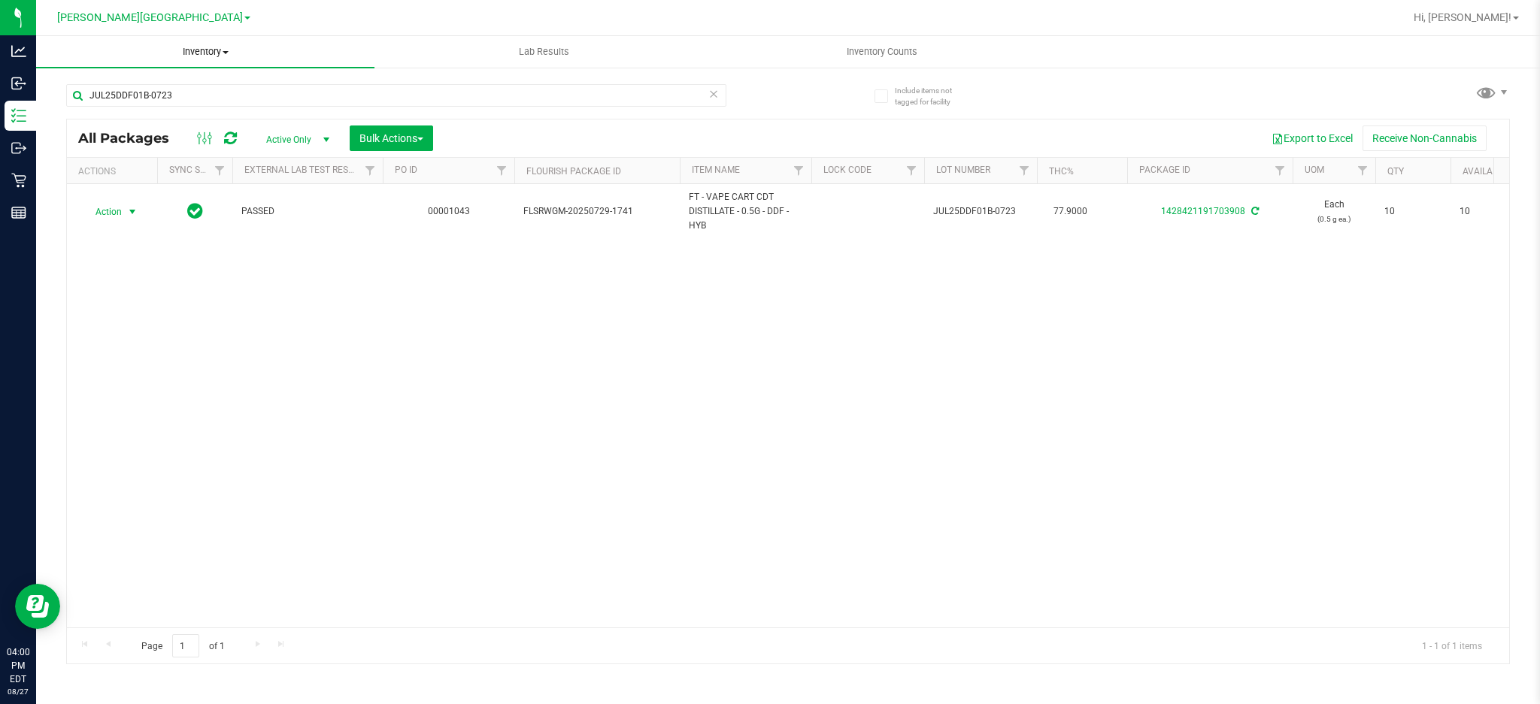
click at [196, 45] on span "Inventory" at bounding box center [205, 52] width 338 height 14
click at [138, 89] on li "All packages" at bounding box center [205, 91] width 338 height 18
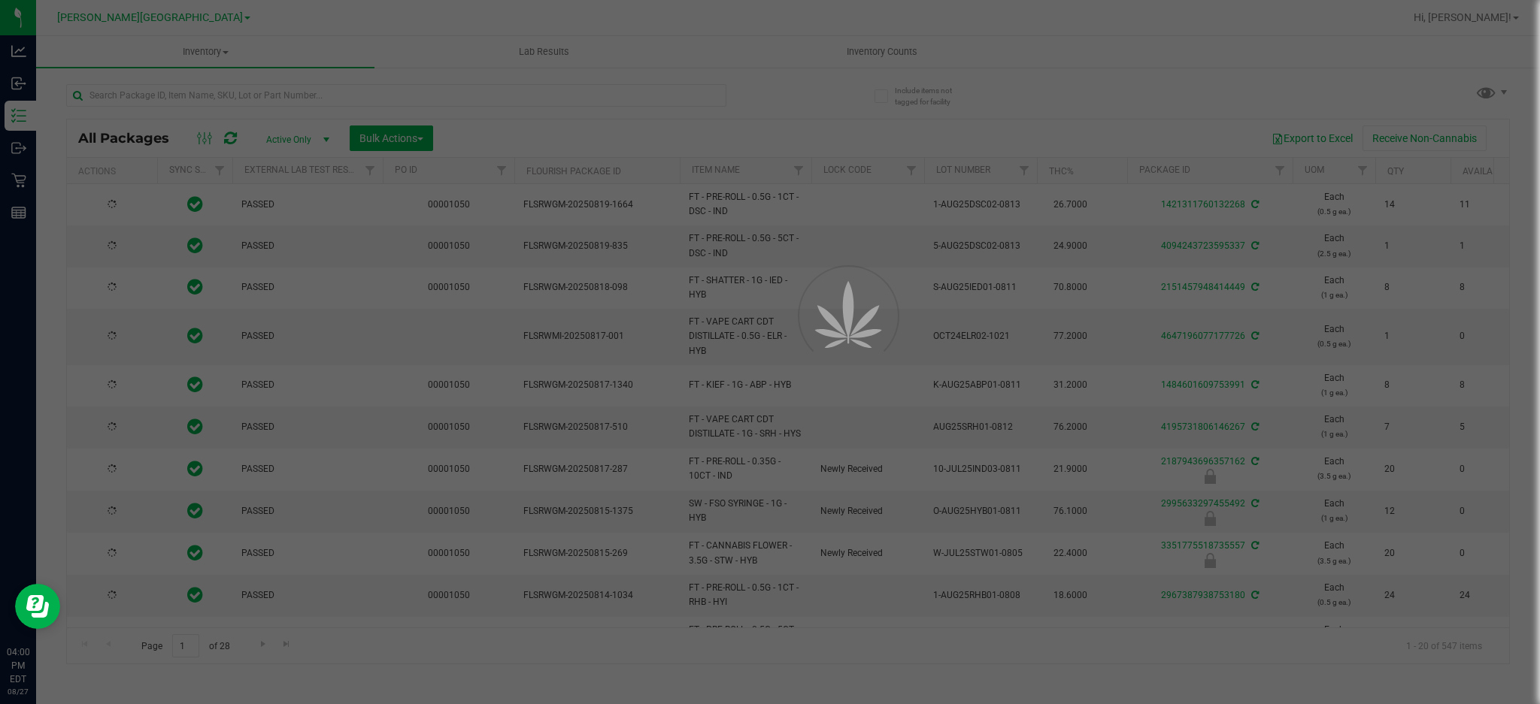
click at [327, 138] on div at bounding box center [770, 352] width 1540 height 704
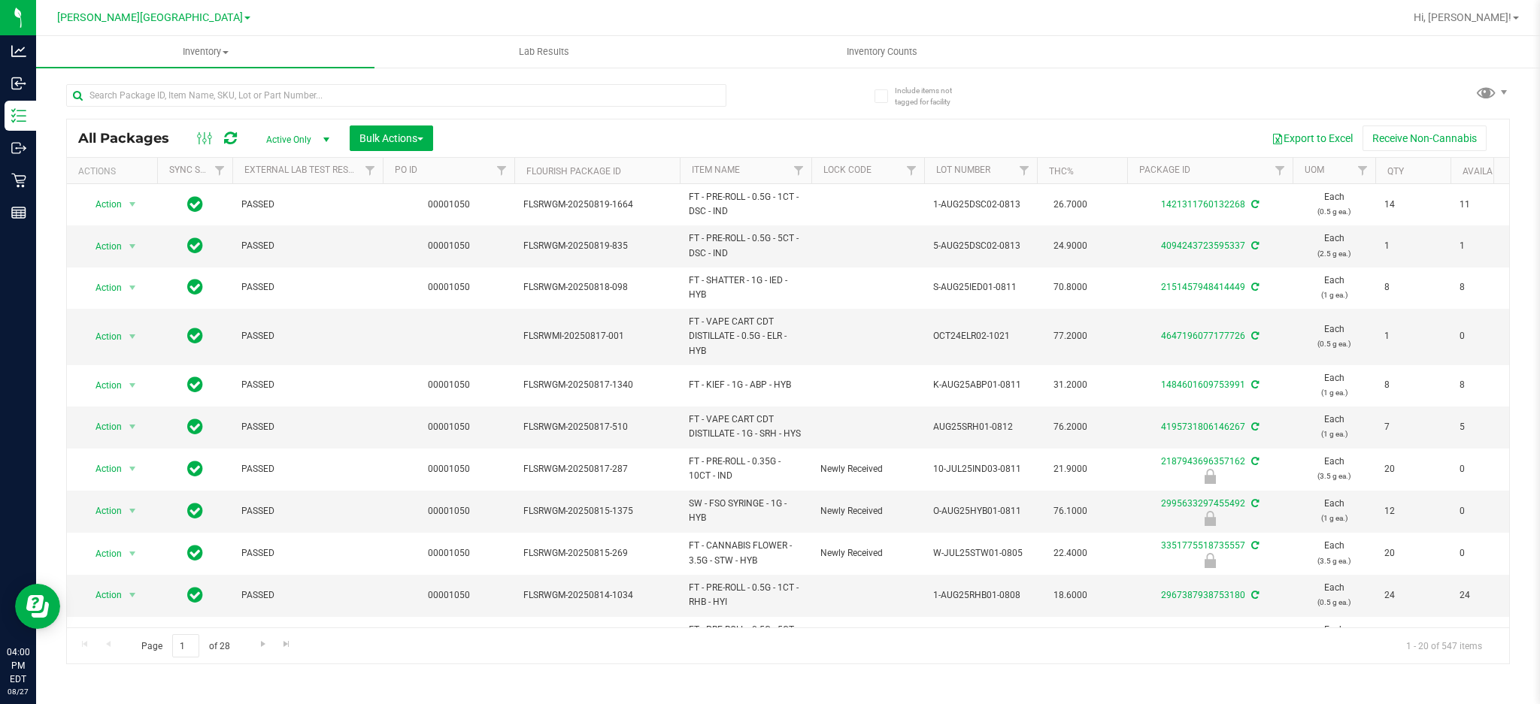
click at [327, 138] on span "select" at bounding box center [326, 140] width 12 height 12
click at [292, 225] on li "All" at bounding box center [293, 231] width 81 height 23
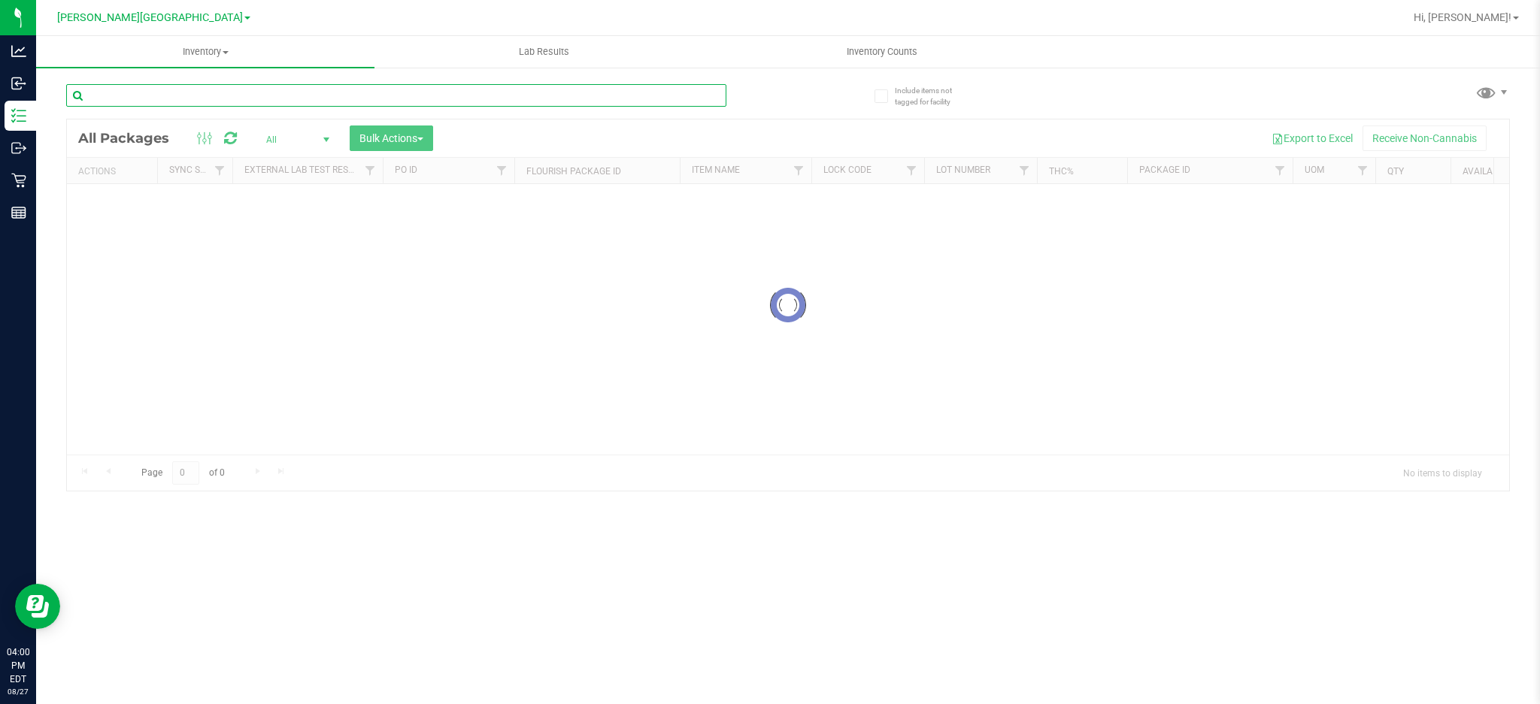
click at [192, 92] on input "text" at bounding box center [396, 95] width 660 height 23
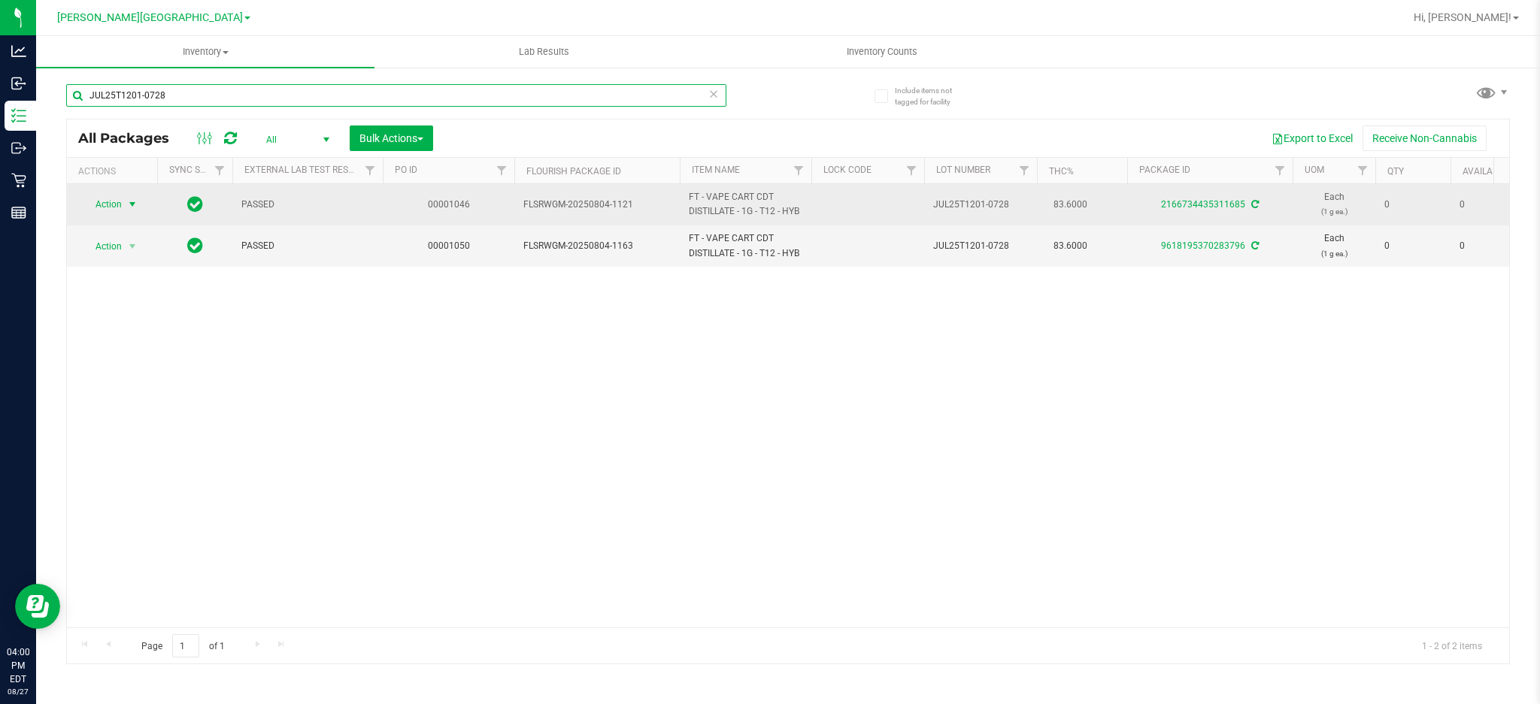
type input "JUL25T1201-0728"
click at [117, 210] on span "Action" at bounding box center [102, 204] width 41 height 21
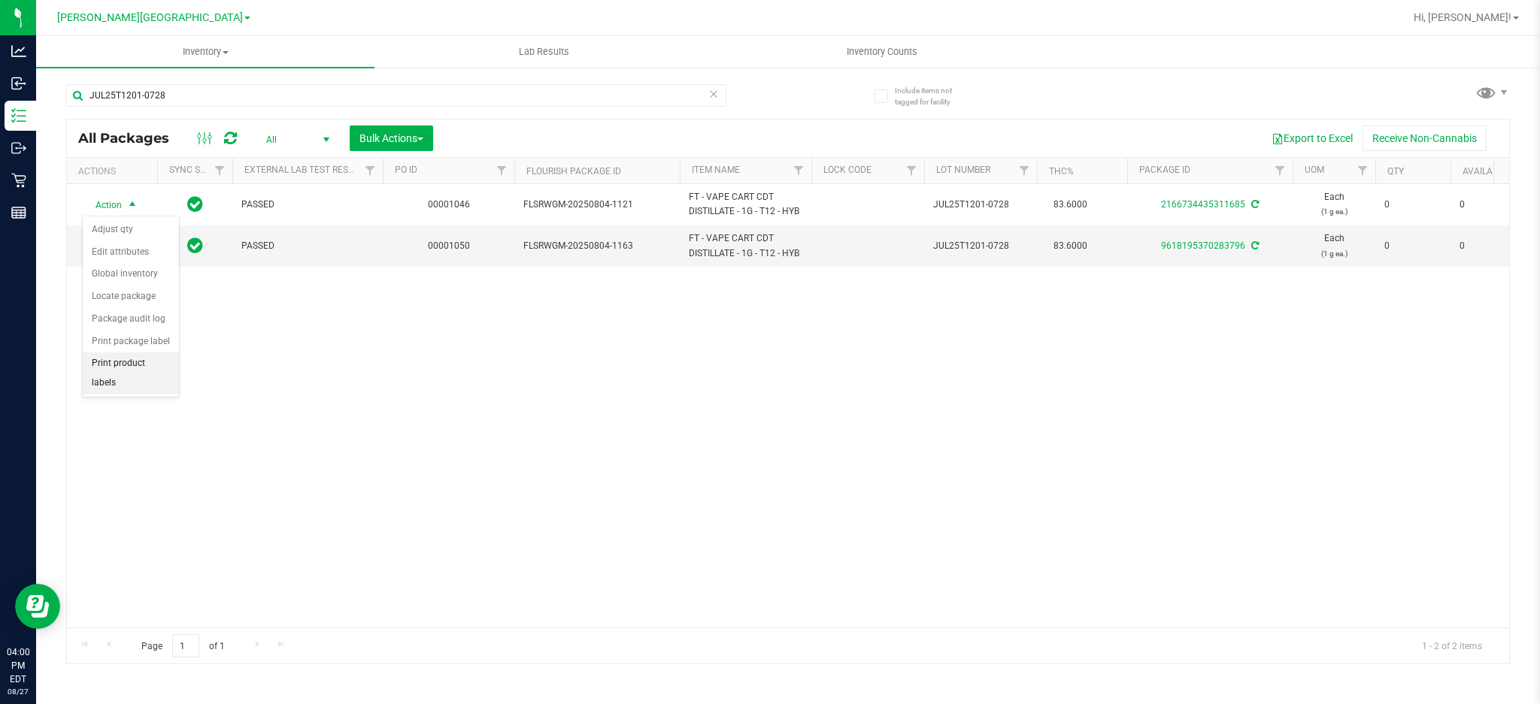
click at [108, 359] on li "Print product labels" at bounding box center [131, 373] width 96 height 41
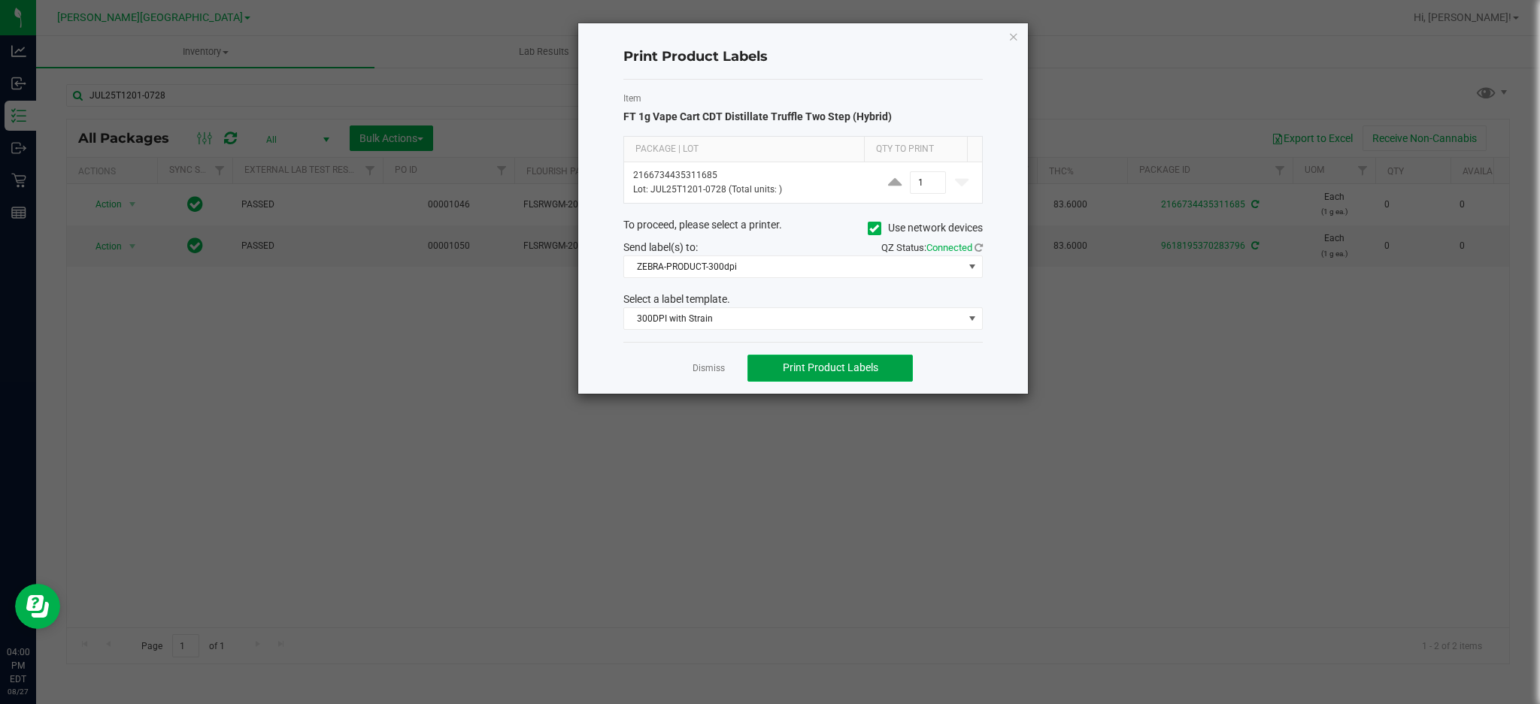
click at [832, 366] on span "Print Product Labels" at bounding box center [830, 368] width 95 height 12
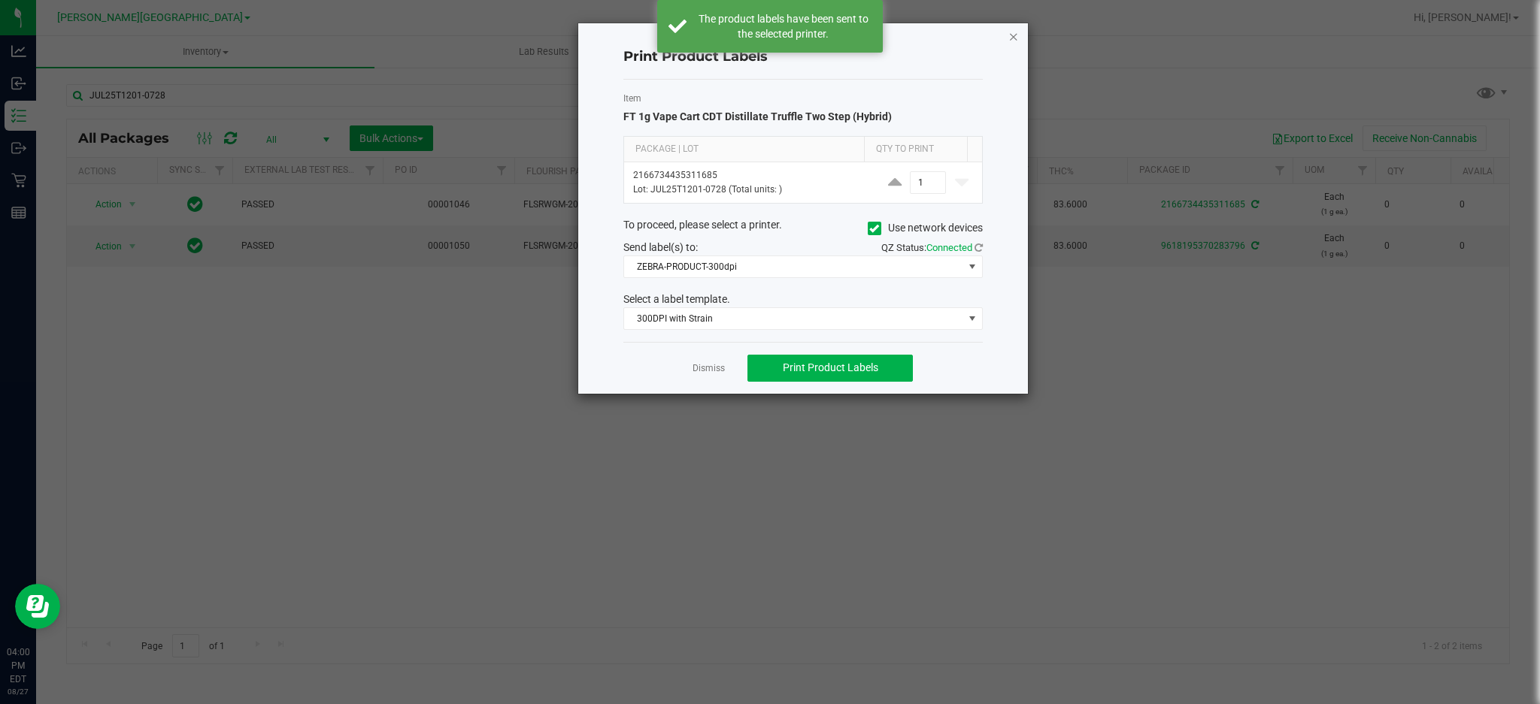
click at [1013, 38] on icon "button" at bounding box center [1013, 36] width 11 height 18
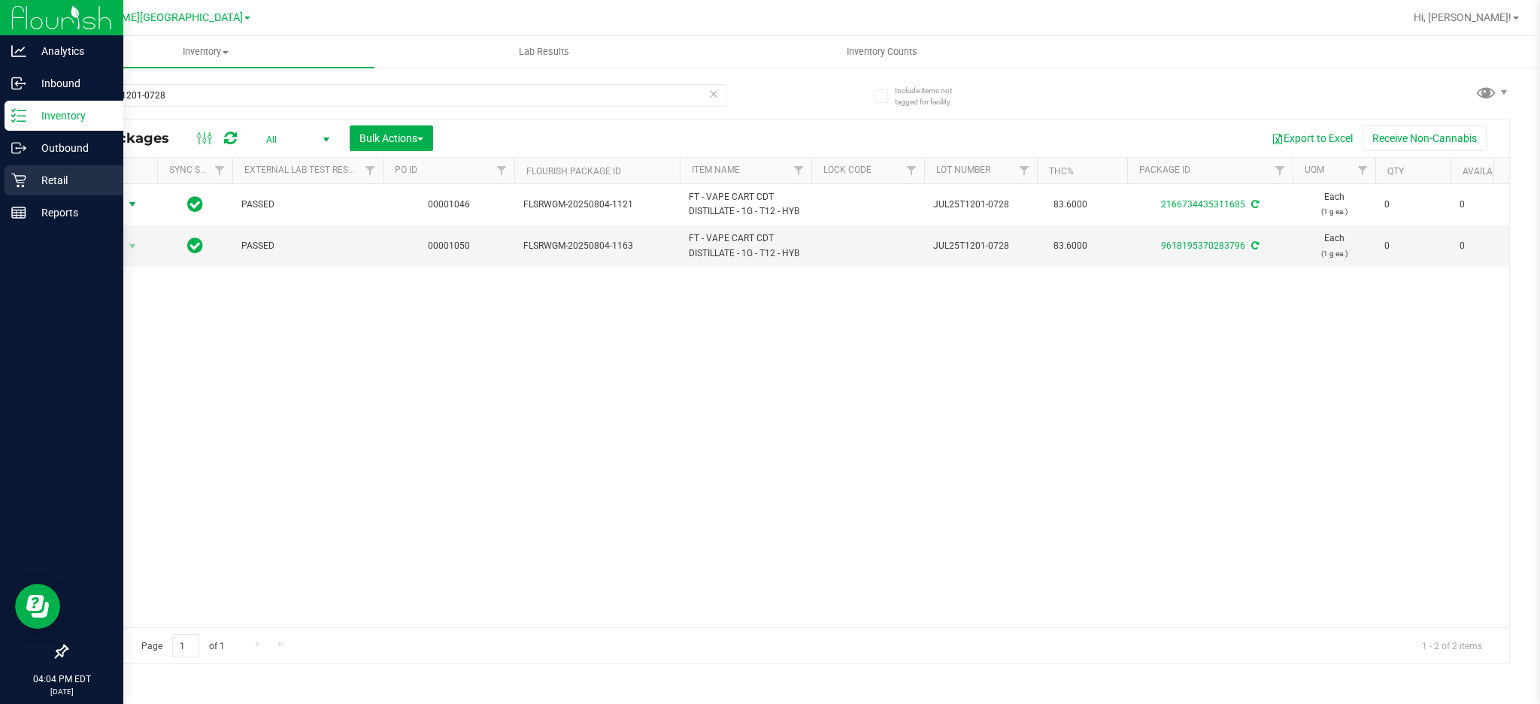
click at [18, 181] on icon at bounding box center [18, 181] width 14 height 14
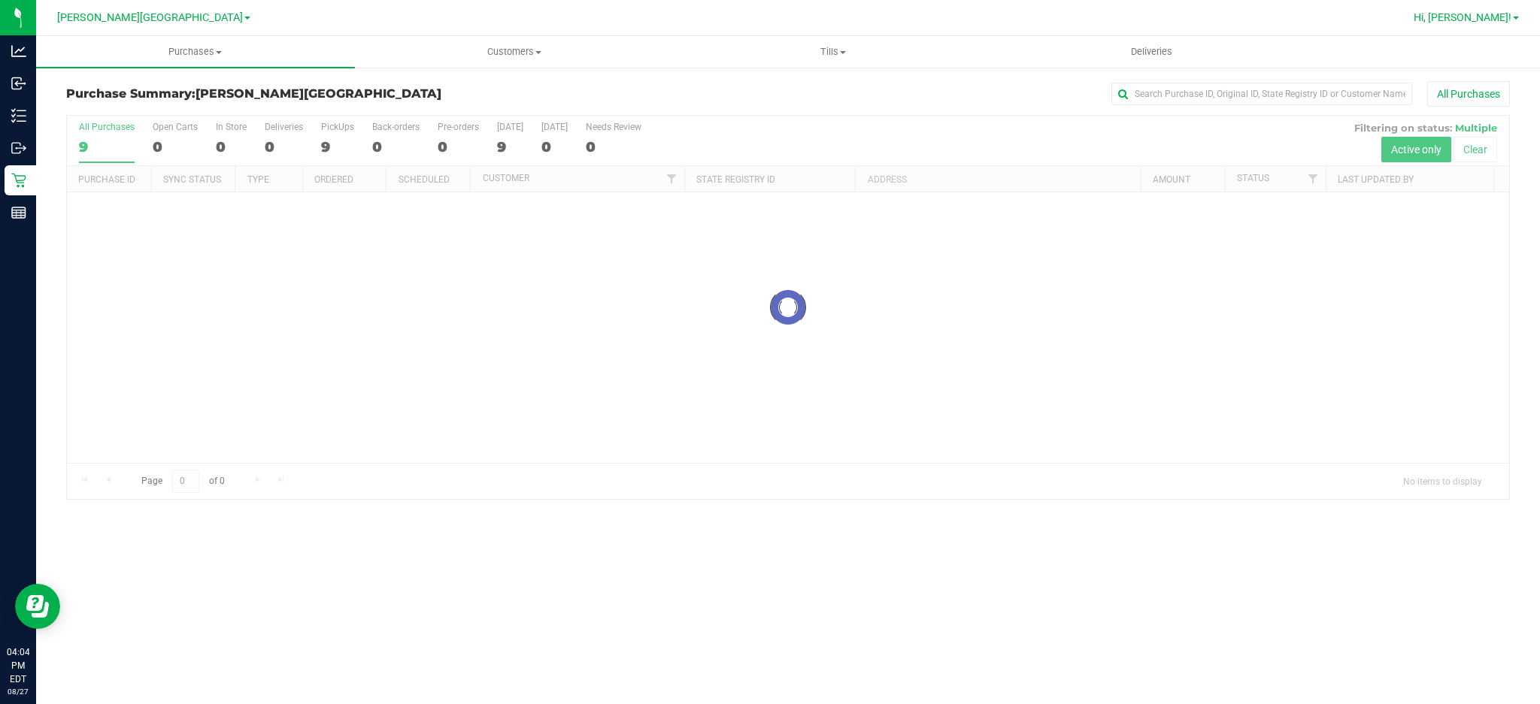
click at [1510, 25] on link "Hi, [PERSON_NAME]!" at bounding box center [1465, 18] width 117 height 16
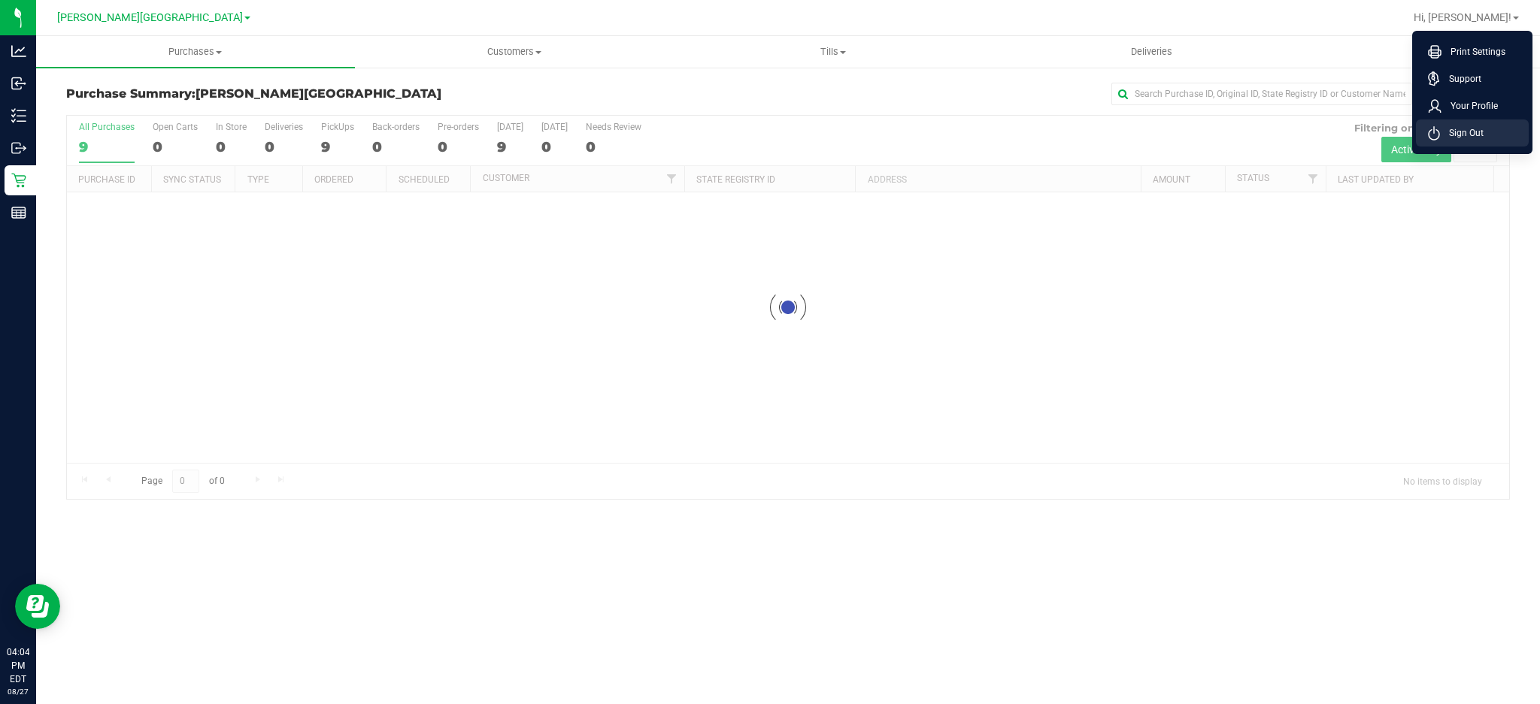
click at [1468, 135] on span "Sign Out" at bounding box center [1462, 133] width 44 height 15
